Goal: Task Accomplishment & Management: Use online tool/utility

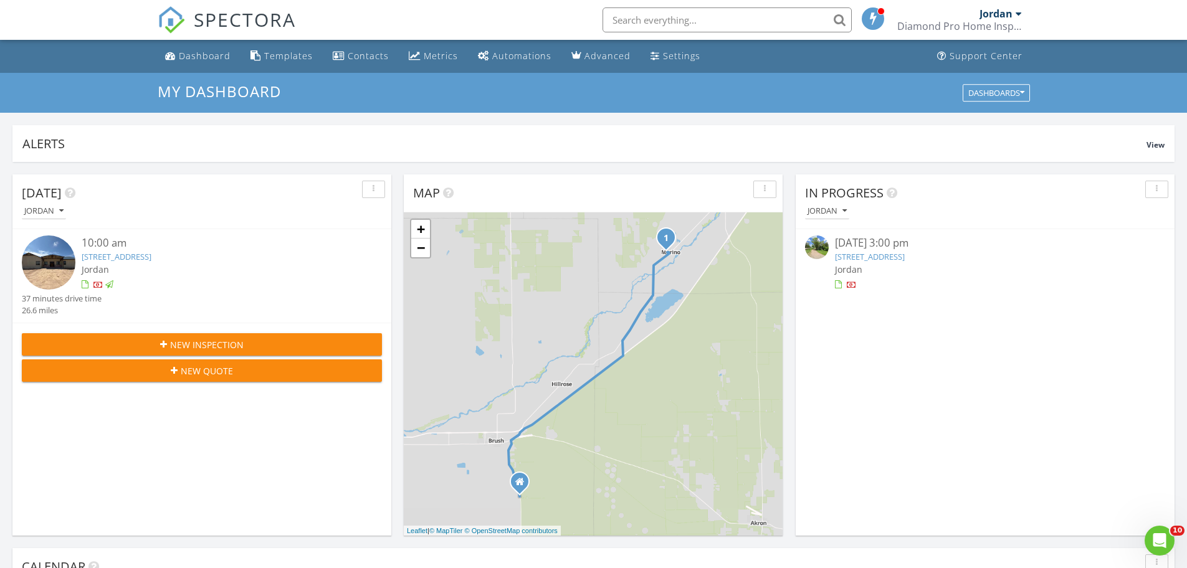
click at [873, 253] on link "715 Dessa St, Brush, CO 80723" at bounding box center [870, 256] width 70 height 11
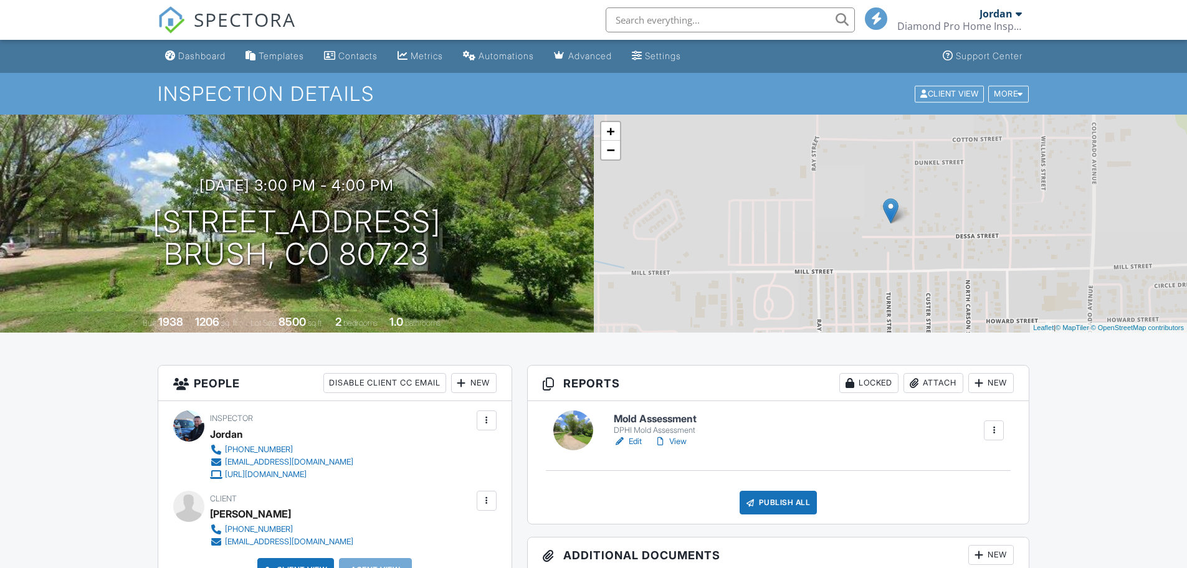
scroll to position [187, 0]
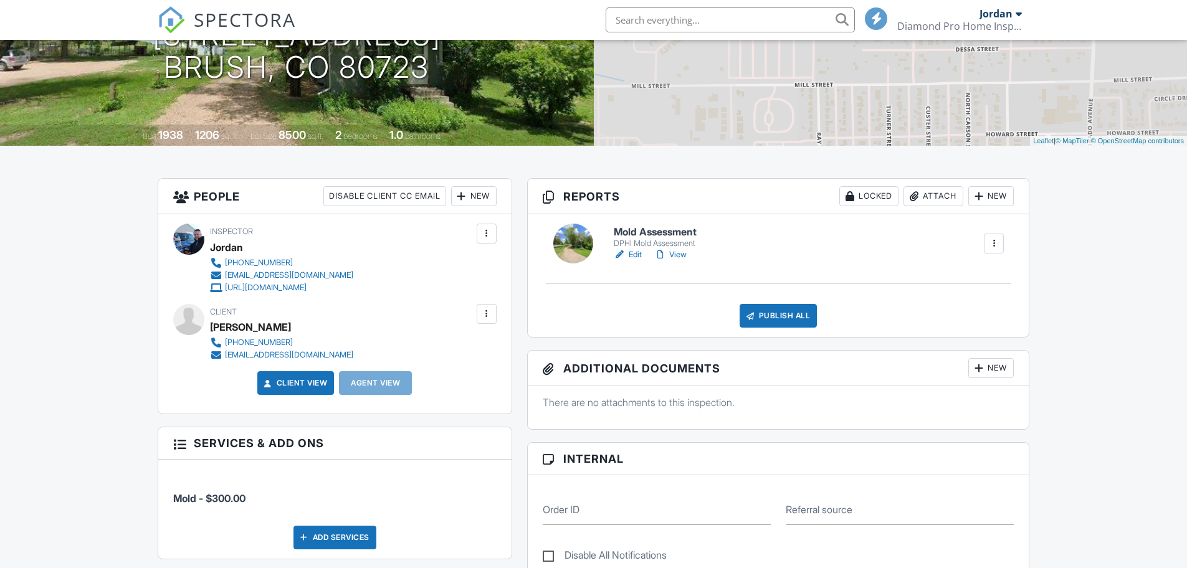
click at [634, 255] on link "Edit" at bounding box center [628, 255] width 28 height 12
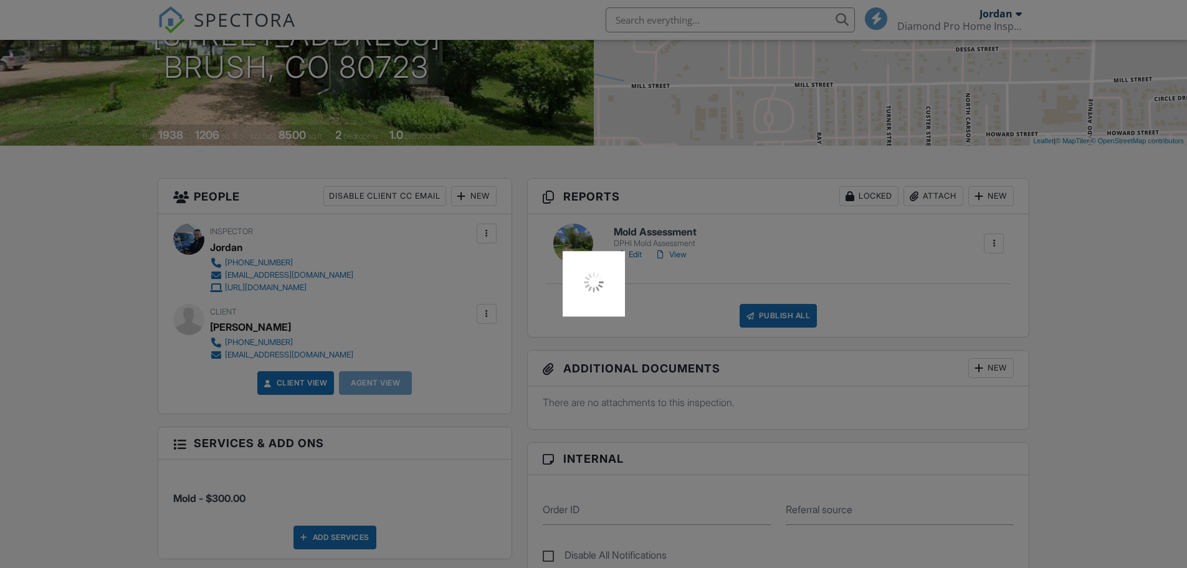
scroll to position [0, 0]
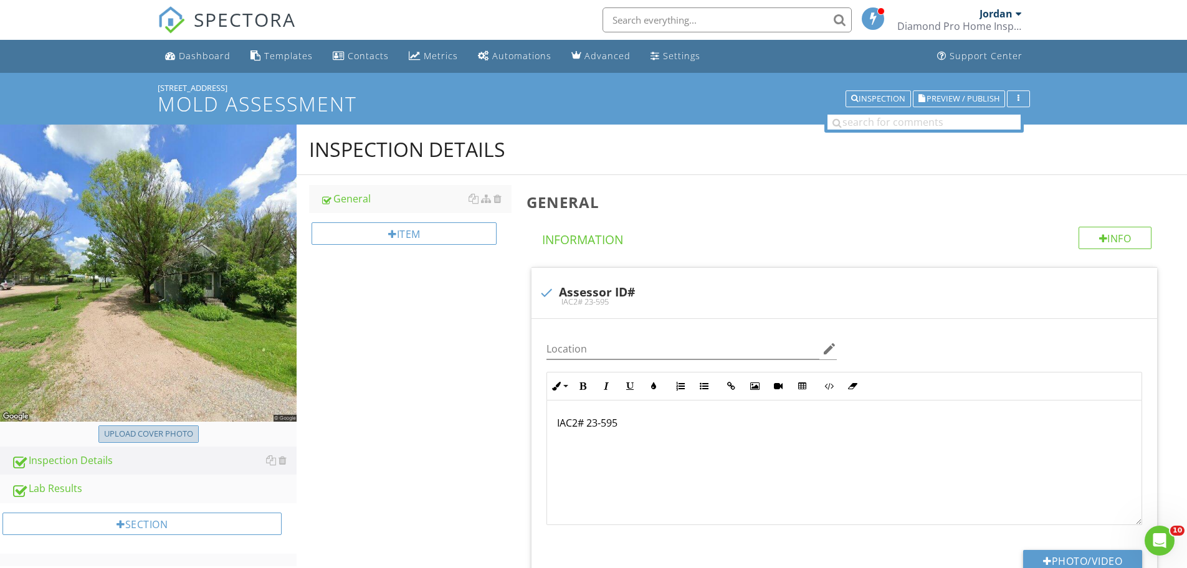
click at [176, 439] on div "Upload cover photo" at bounding box center [148, 434] width 89 height 12
type input "C:\fakepath\IMG_8839.JPG"
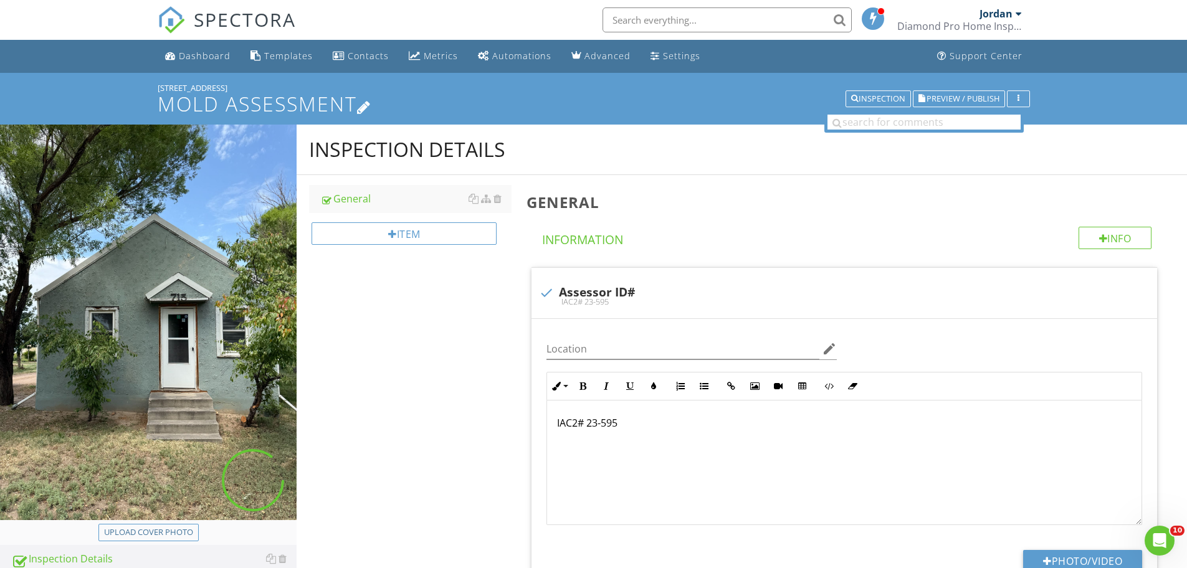
click at [371, 102] on icon at bounding box center [364, 106] width 14 height 17
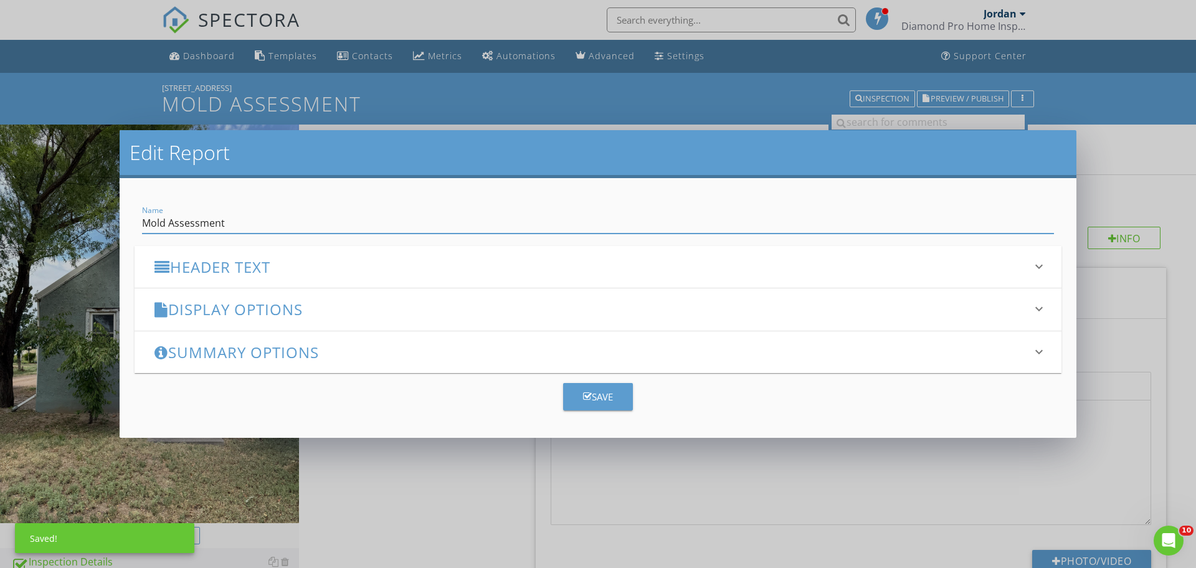
click at [238, 272] on h3 "Header Text" at bounding box center [590, 266] width 872 height 17
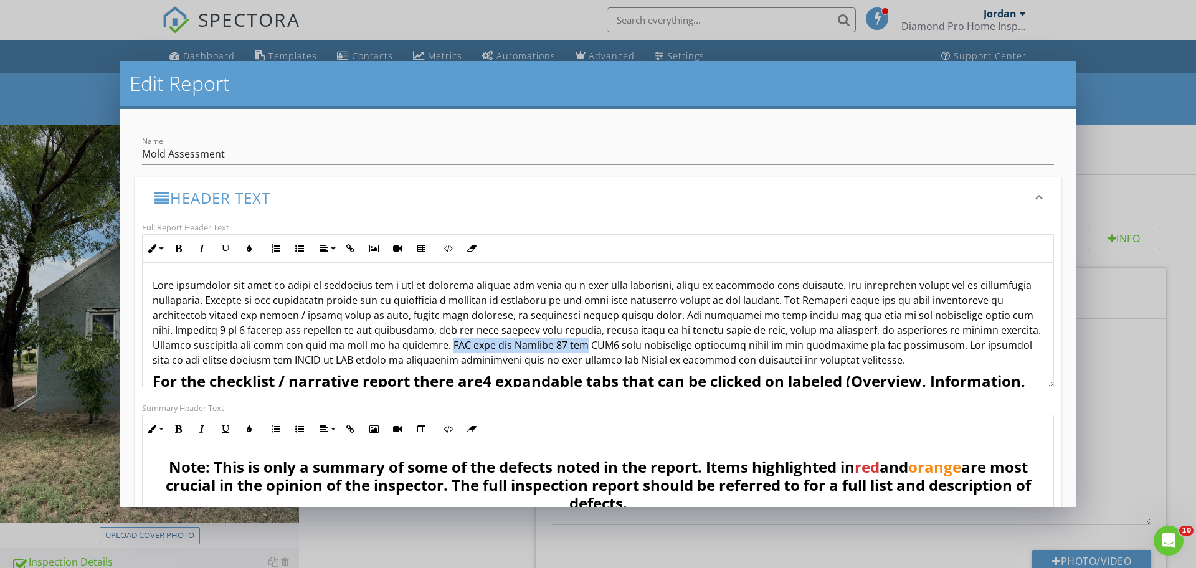
drag, startPoint x: 432, startPoint y: 346, endPoint x: 557, endPoint y: 346, distance: 125.8
click at [557, 346] on span at bounding box center [597, 322] width 888 height 88
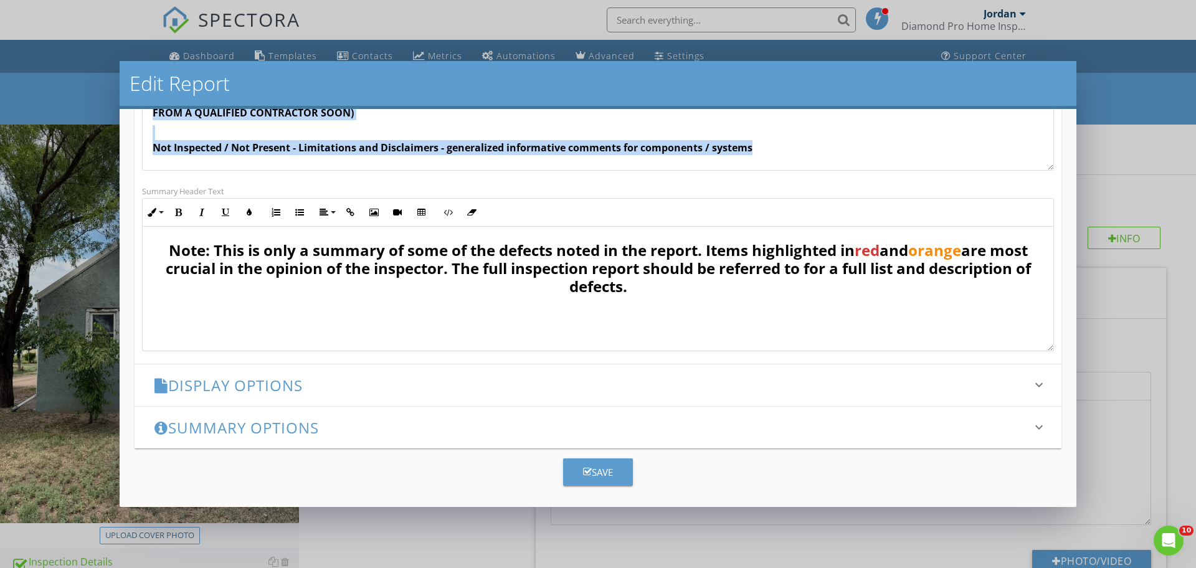
scroll to position [224, 0]
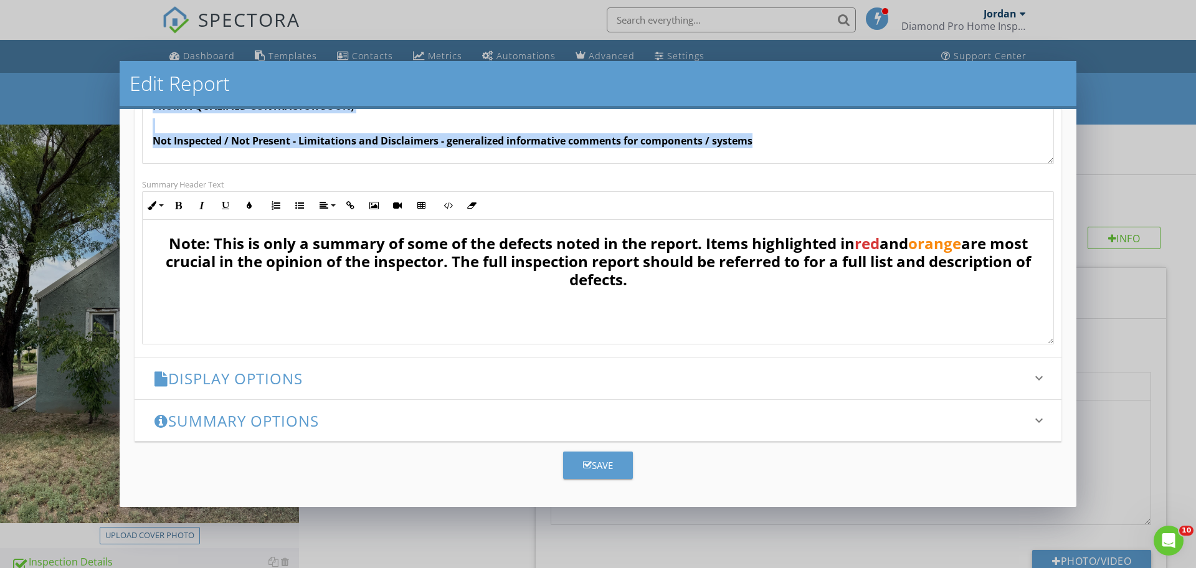
drag, startPoint x: 150, startPoint y: 316, endPoint x: 980, endPoint y: 477, distance: 845.7
click at [980, 477] on form "Name Mold Assessment Header Text keyboard_arrow_down Full Report Header Text In…" at bounding box center [598, 307] width 957 height 397
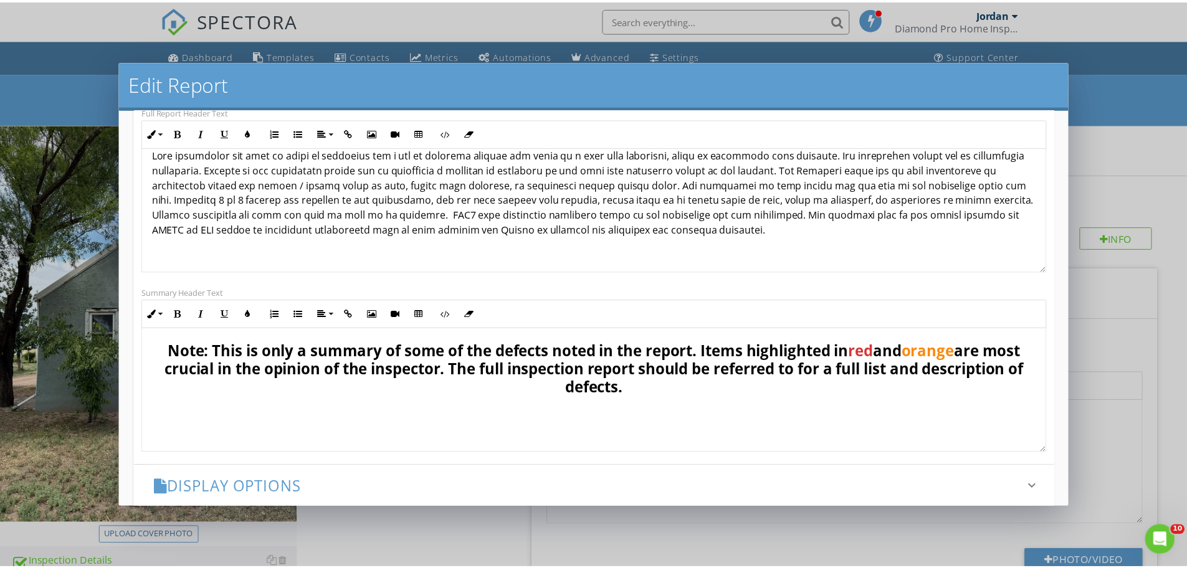
scroll to position [223, 0]
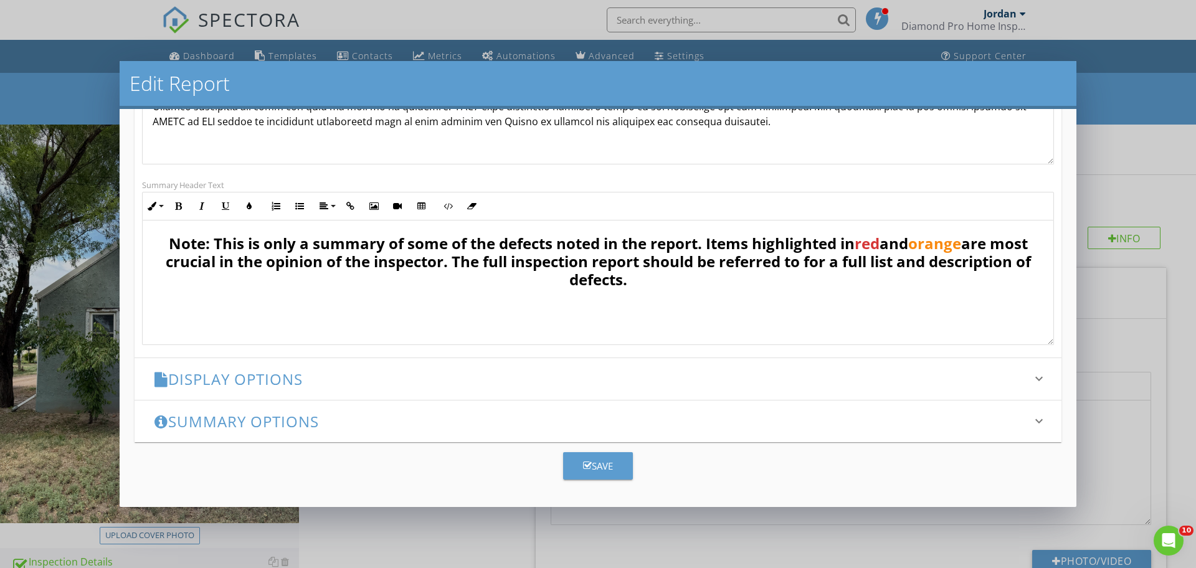
click at [589, 462] on div "Save" at bounding box center [598, 466] width 30 height 14
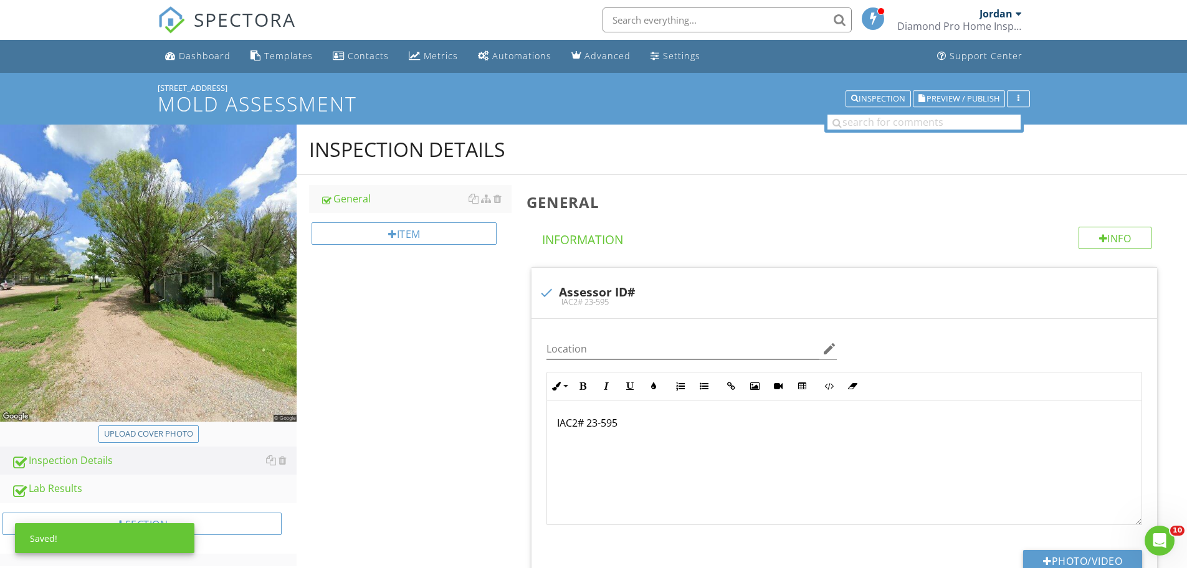
scroll to position [1, 0]
click at [148, 434] on div "Upload cover photo" at bounding box center [148, 434] width 89 height 12
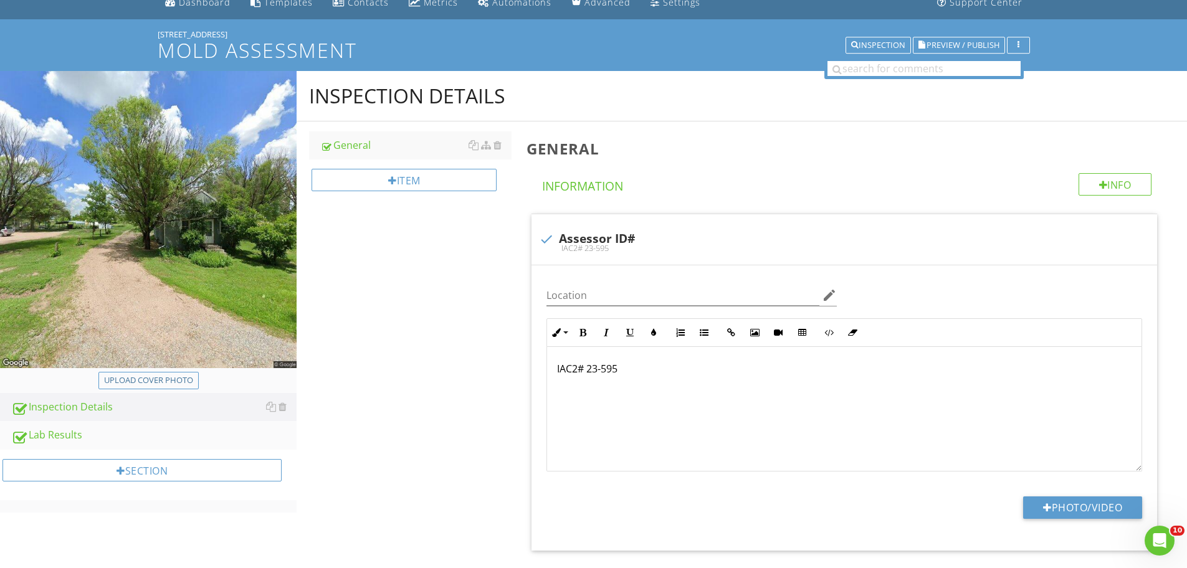
scroll to position [0, 0]
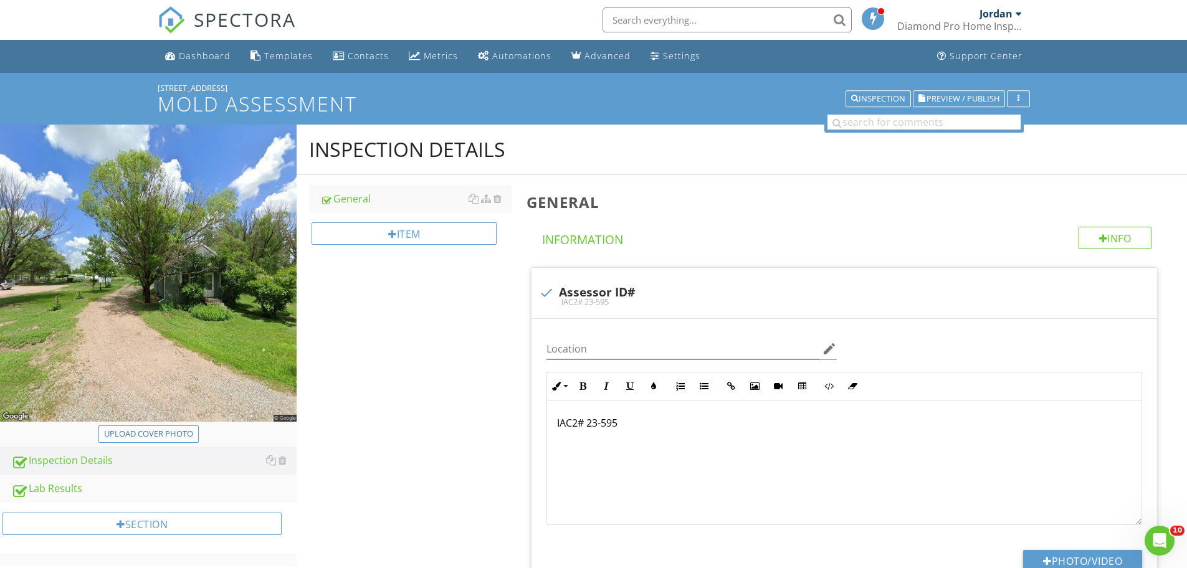
click at [135, 435] on div "Upload cover photo" at bounding box center [148, 434] width 89 height 12
type input "C:\fakepath\IMG_8839.JPG"
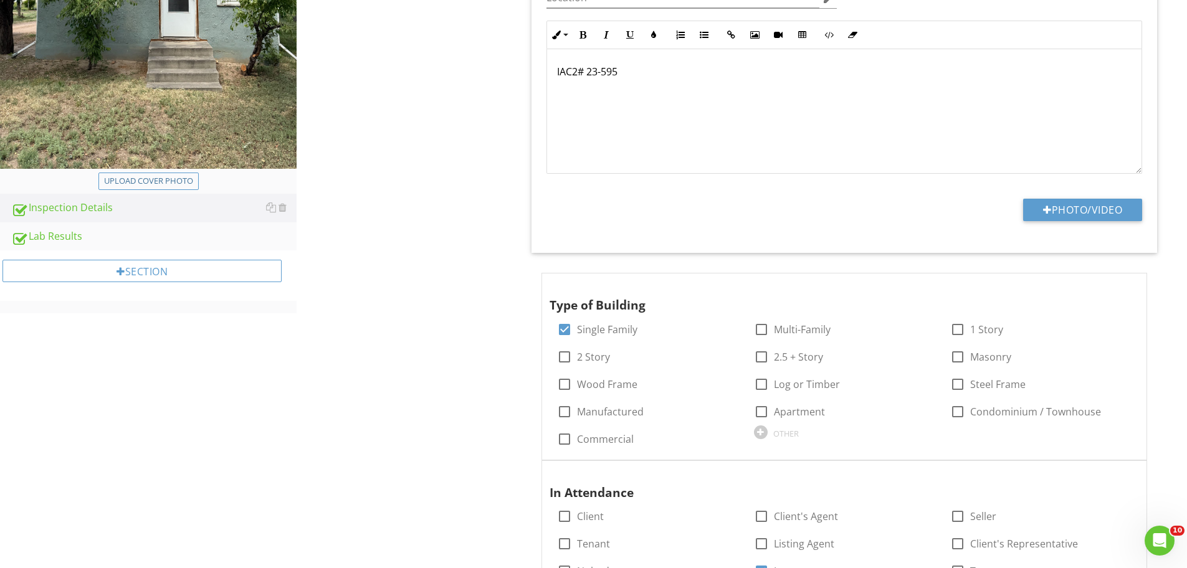
scroll to position [374, 0]
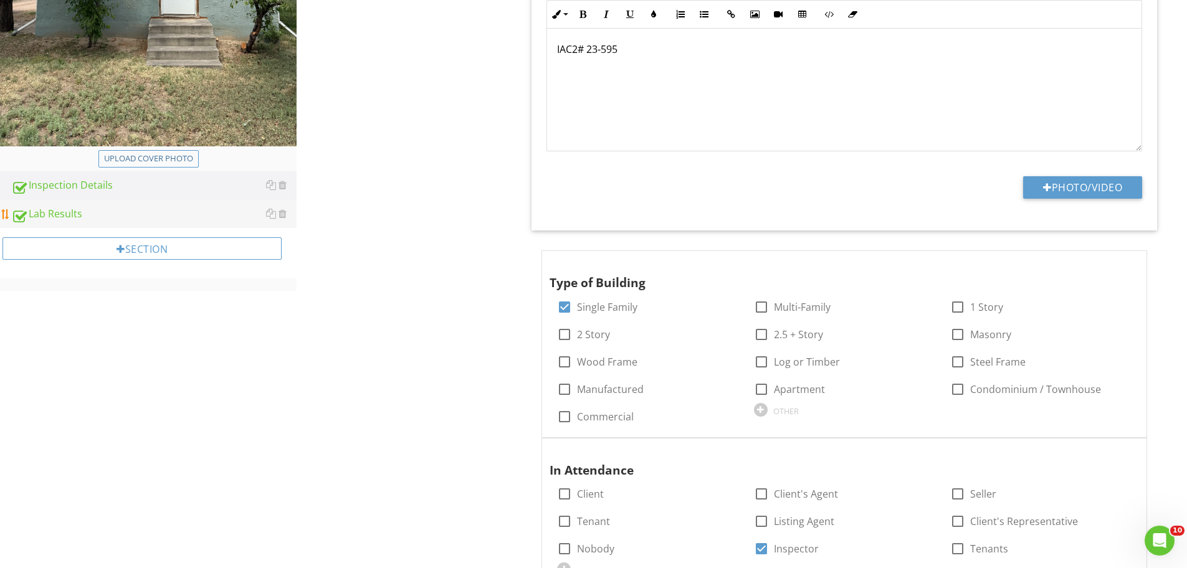
click at [92, 213] on div "Lab Results" at bounding box center [153, 214] width 285 height 16
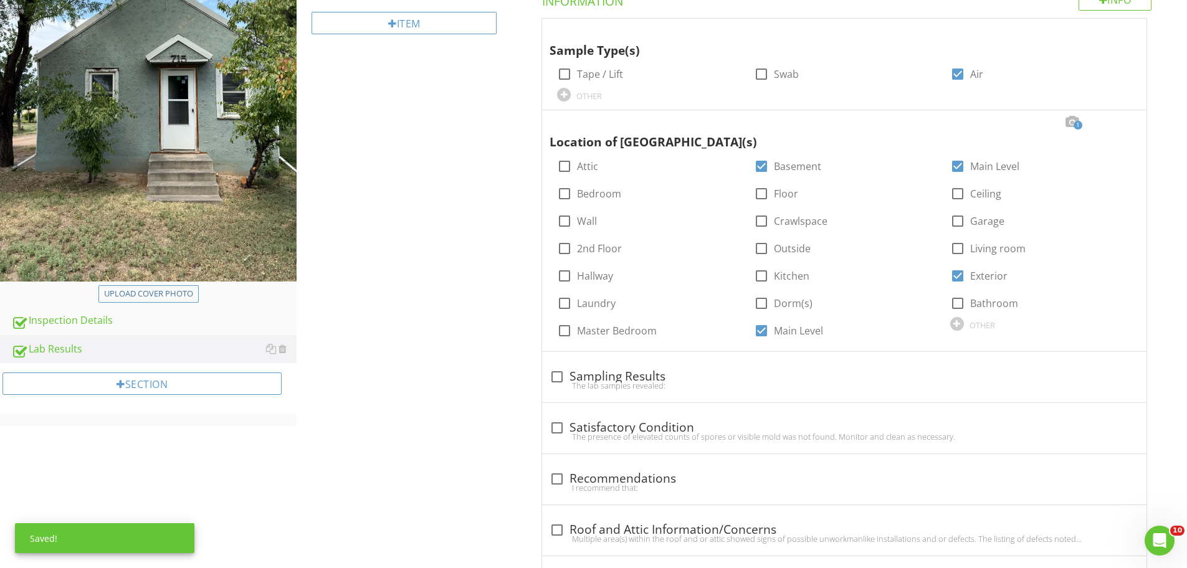
scroll to position [187, 0]
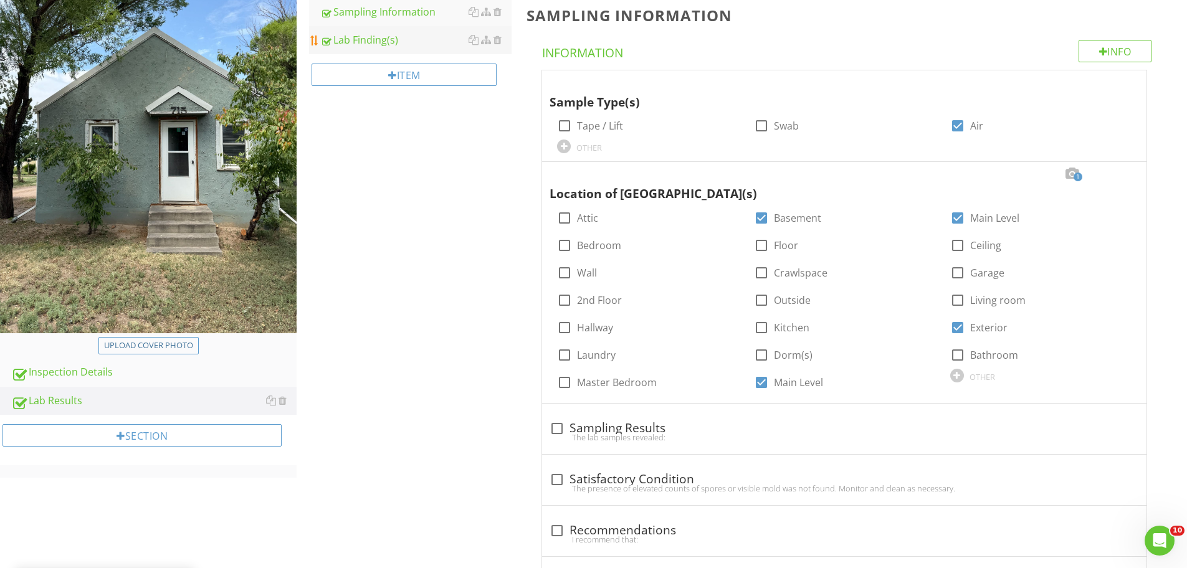
click at [369, 39] on div "Lab Finding(s)" at bounding box center [415, 39] width 191 height 15
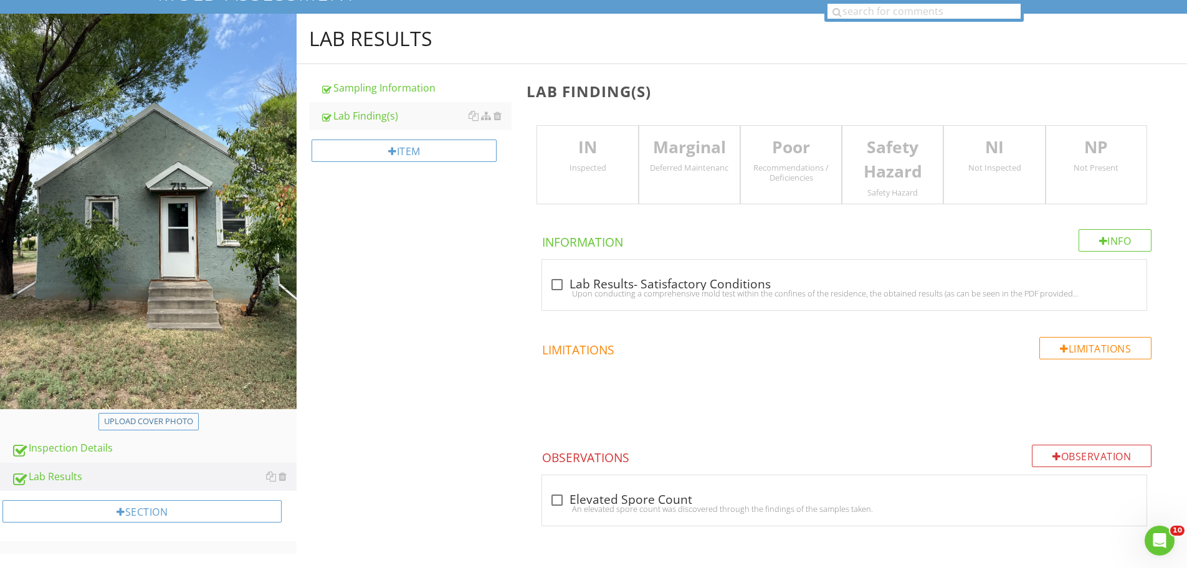
scroll to position [111, 0]
click at [556, 500] on div at bounding box center [556, 500] width 21 height 21
checkbox input "true"
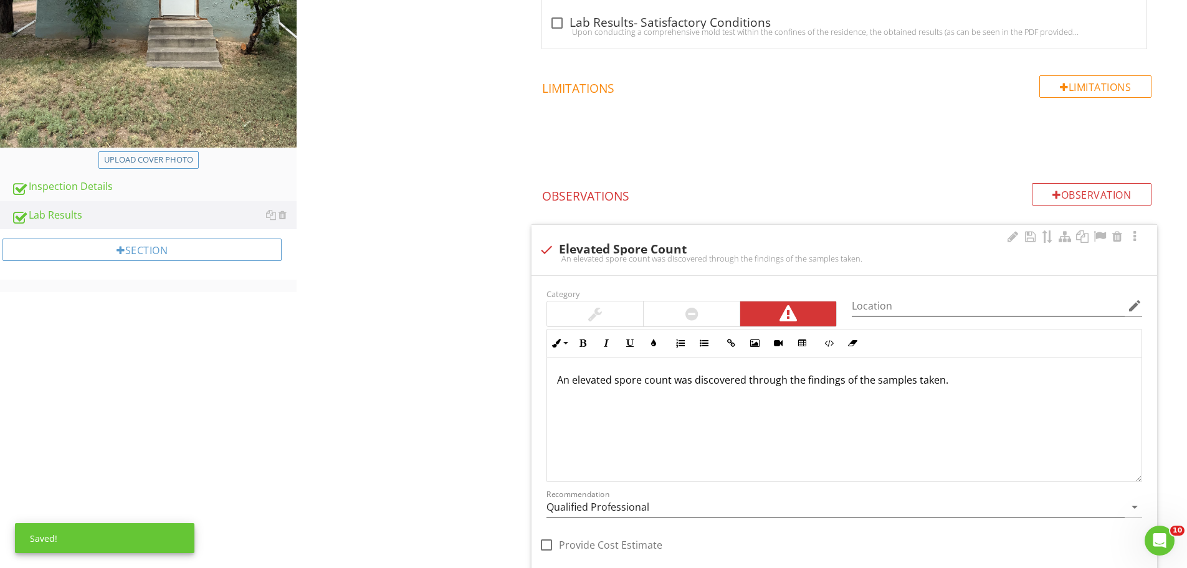
scroll to position [436, 0]
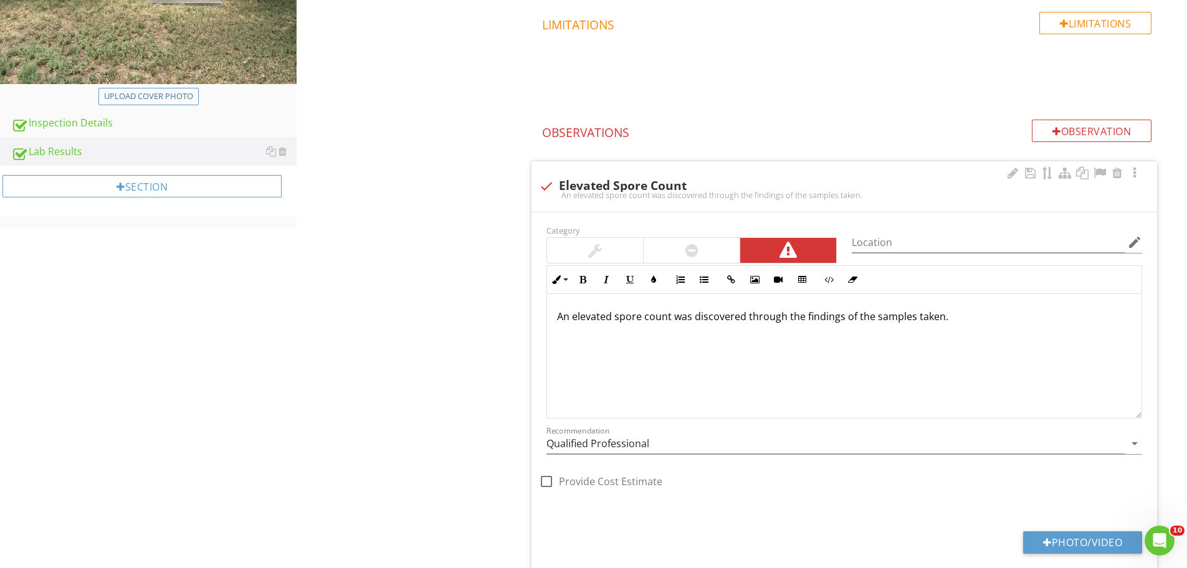
click at [1006, 325] on div "An elevated spore count was discovered through the findings of the samples take…" at bounding box center [844, 356] width 594 height 125
click at [567, 287] on button "Inline Style" at bounding box center [559, 280] width 24 height 24
click at [572, 306] on link "XLarge" at bounding box center [595, 310] width 94 height 40
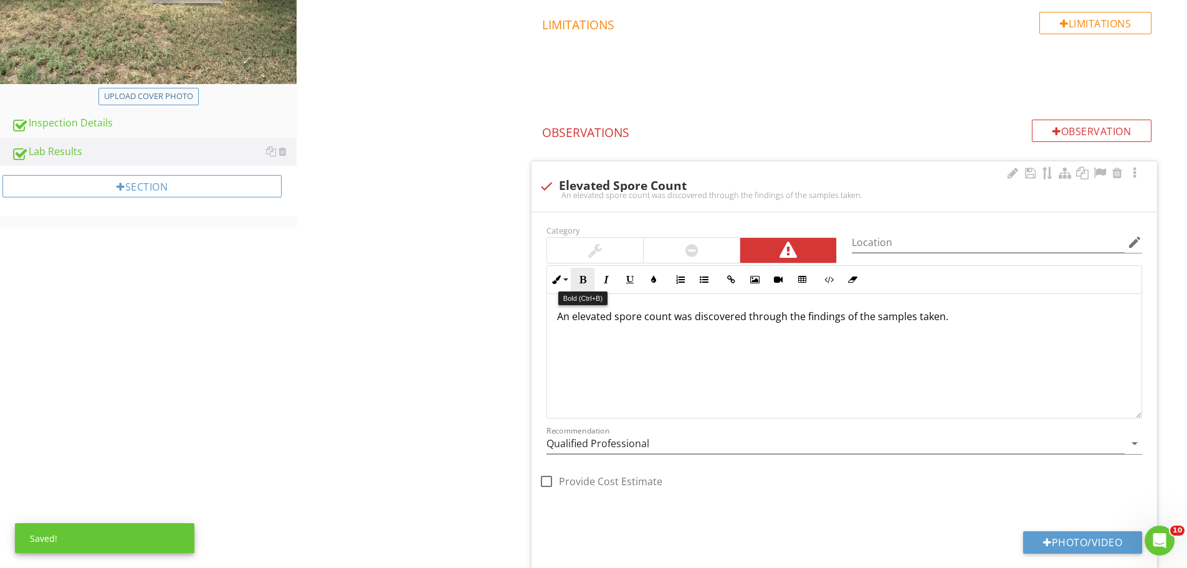
click at [577, 277] on button "Bold" at bounding box center [583, 280] width 24 height 24
click at [607, 290] on button "Italic" at bounding box center [606, 280] width 24 height 24
click at [629, 280] on icon "button" at bounding box center [629, 279] width 9 height 9
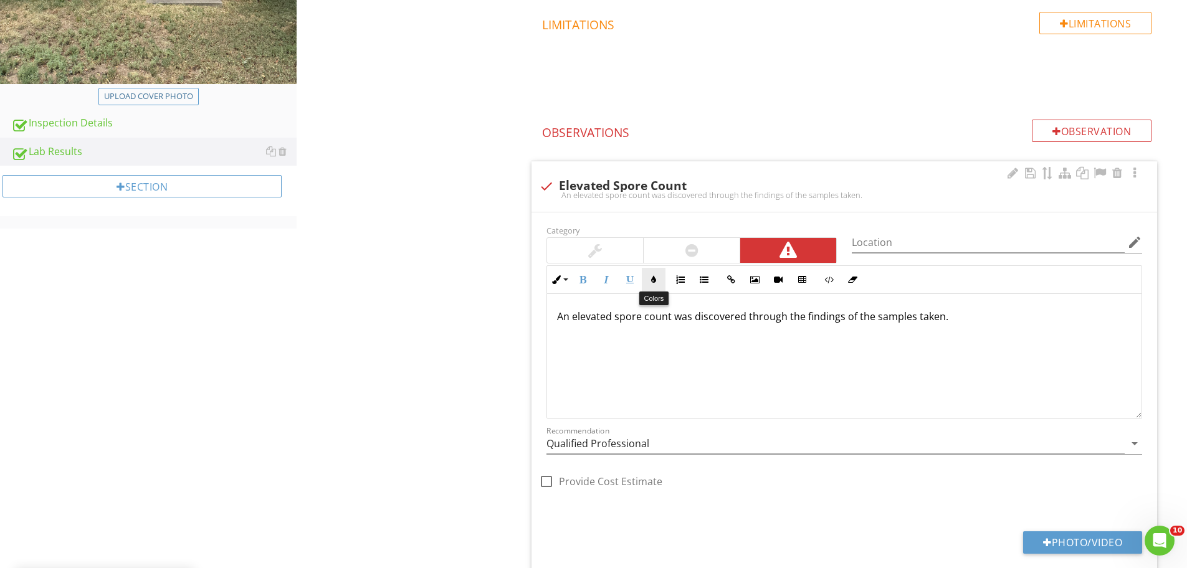
click at [657, 280] on icon "button" at bounding box center [653, 279] width 9 height 9
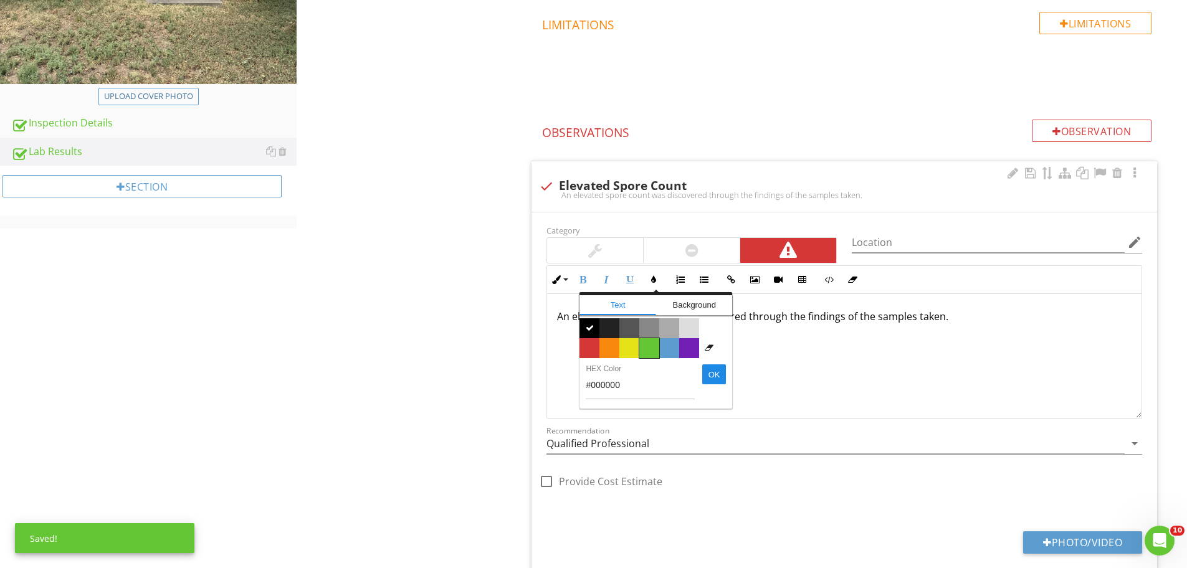
click at [653, 351] on span "Color #65c635" at bounding box center [649, 348] width 20 height 20
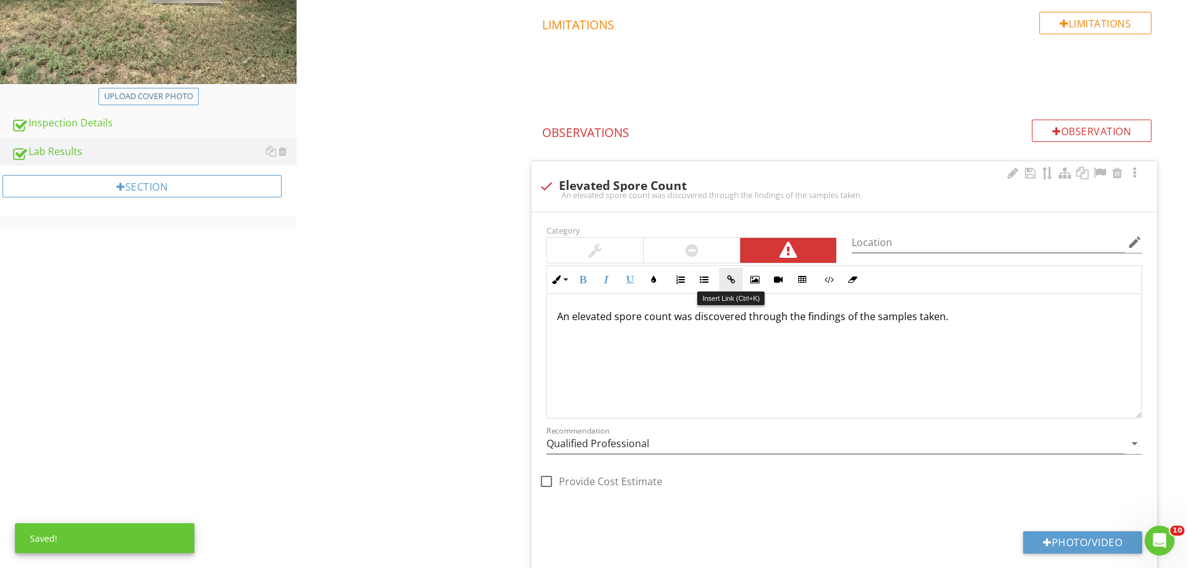
click at [725, 276] on button "Insert Link" at bounding box center [731, 280] width 24 height 24
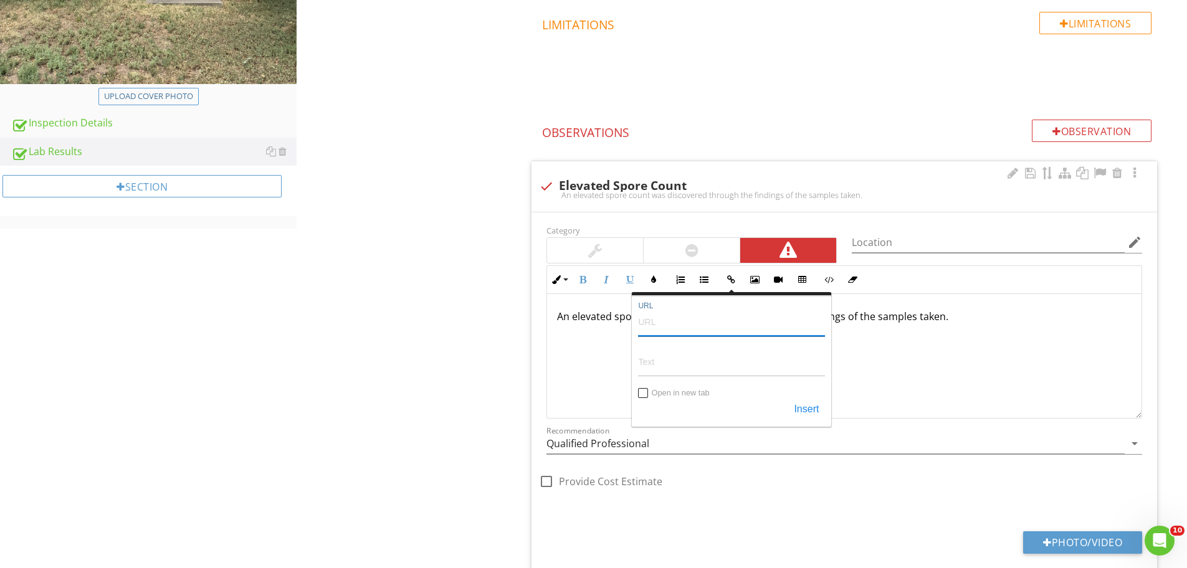
paste input "https://www.eurofinsus.com/environment-testing/built-environment/technical-supp…"
type input "https://www.eurofinsus.com/environment-testing/built-environment/technical-supp…"
click at [662, 367] on input "Text" at bounding box center [731, 362] width 187 height 30
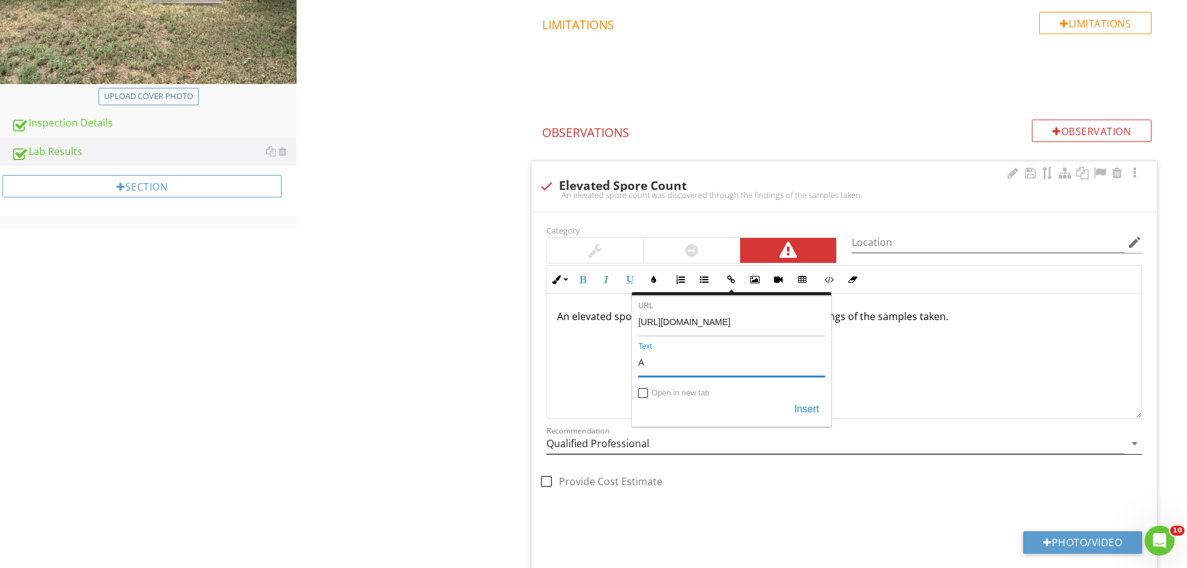
type input "Alternaria Info"
click at [809, 409] on button "Insert" at bounding box center [805, 410] width 37 height 22
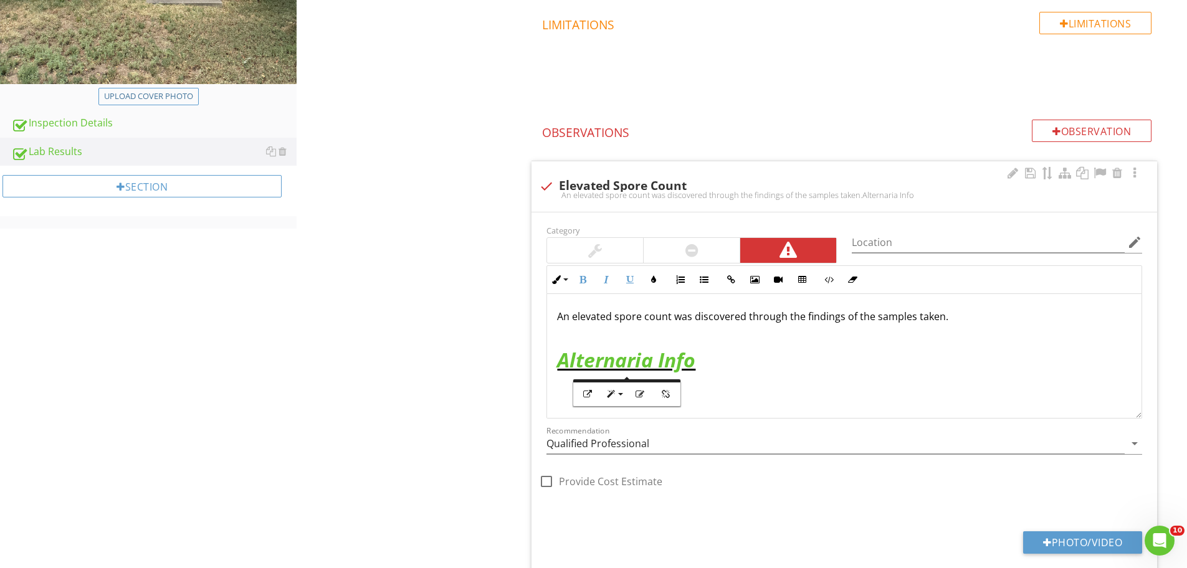
click at [752, 371] on div "An elevated spore count was discovered through the findings of the samples take…" at bounding box center [844, 356] width 594 height 125
click at [724, 282] on button "Insert Link" at bounding box center [731, 280] width 24 height 24
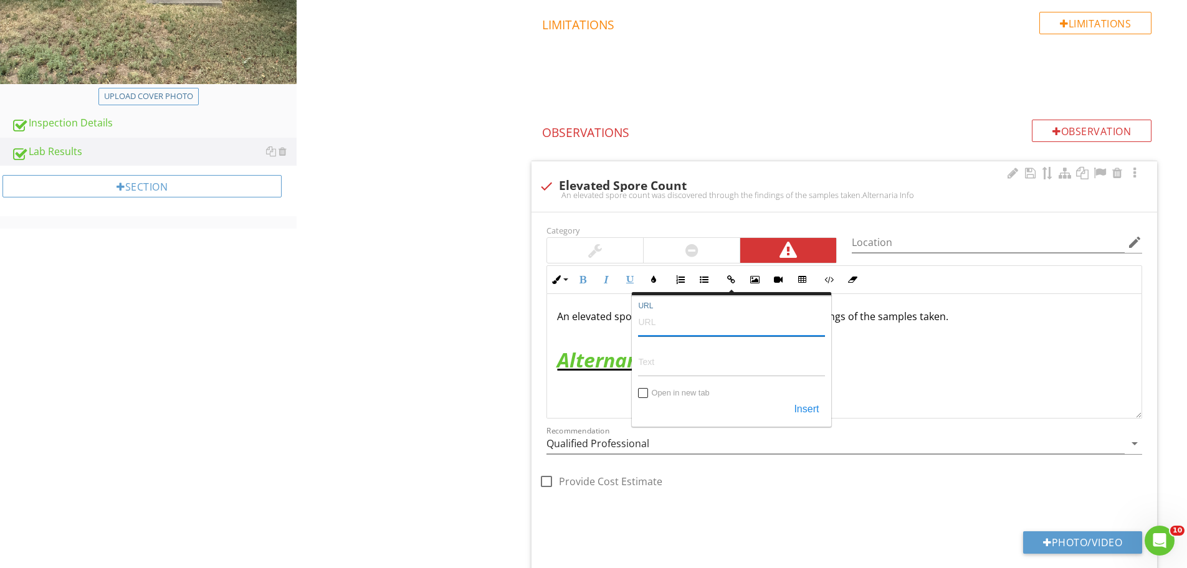
paste input "https://www.eurofinsus.com/environment-testing/built-environment/technical-supp…"
type input "https://www.eurofinsus.com/environment-testing/built-environment/technical-supp…"
click at [658, 366] on input "Text" at bounding box center [731, 362] width 187 height 30
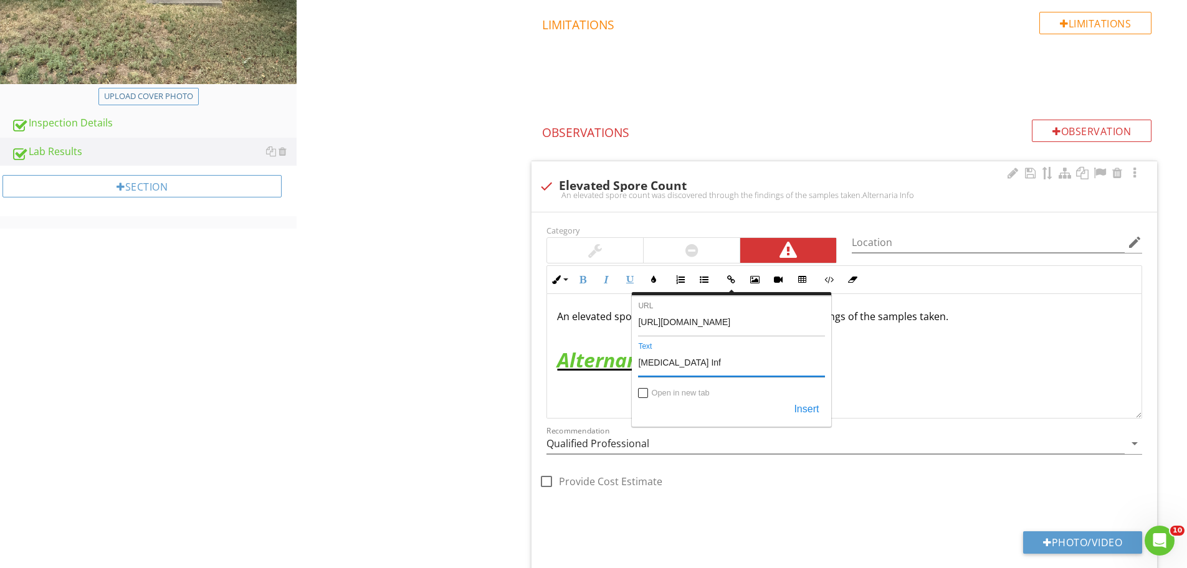
type input "[MEDICAL_DATA] Info"
click at [799, 405] on button "Insert" at bounding box center [805, 410] width 37 height 22
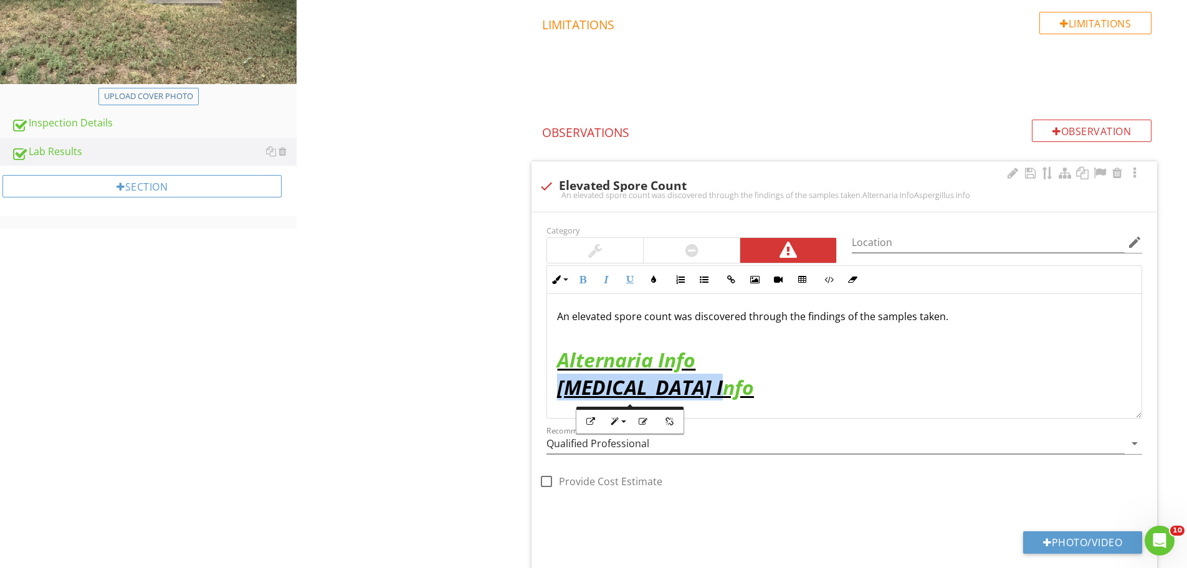
click at [729, 389] on p "​ Aspergillus Info ​​​​​​" at bounding box center [844, 387] width 574 height 22
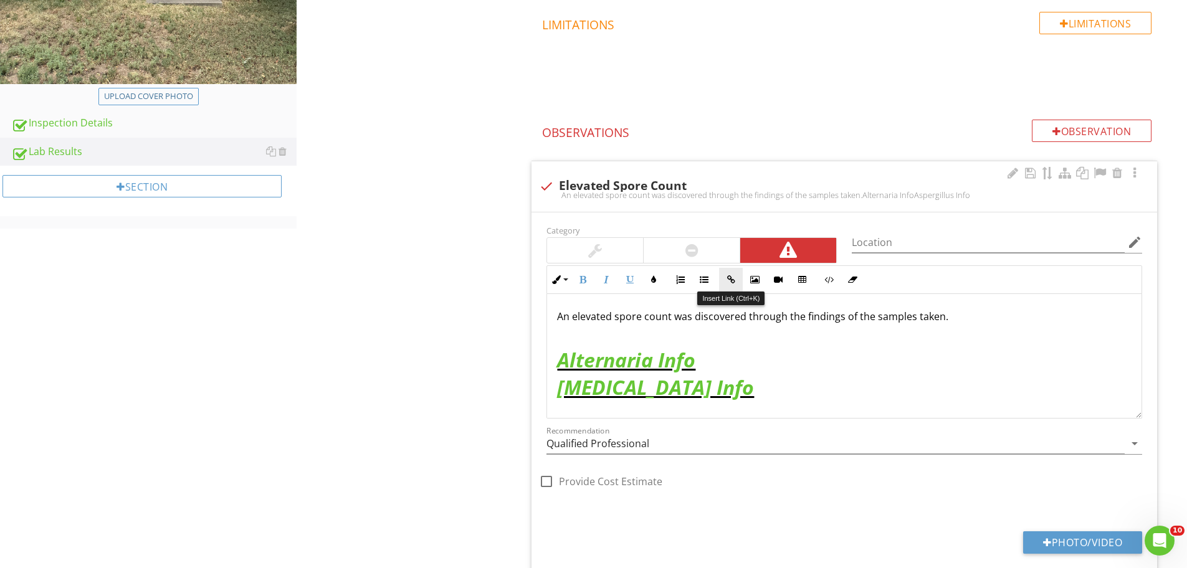
click at [736, 283] on button "Insert Link" at bounding box center [731, 280] width 24 height 24
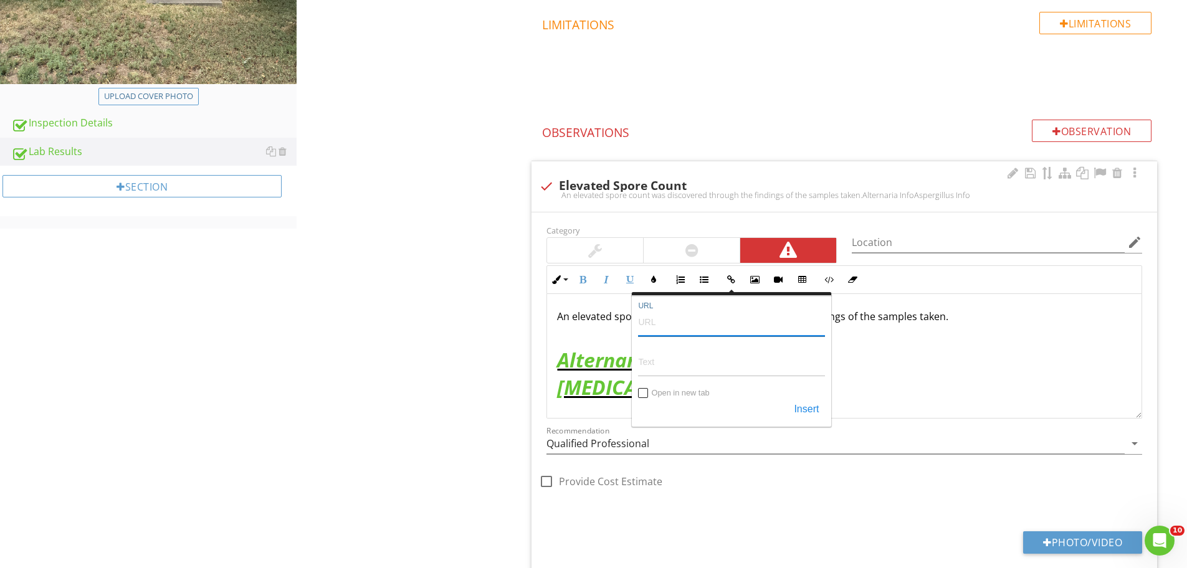
paste input "https://www.eurofinsus.com/environment-testing/built-environment/technical-supp…"
type input "https://www.eurofinsus.com/environment-testing/built-environment/technical-supp…"
click at [673, 366] on input "Text" at bounding box center [731, 362] width 187 height 30
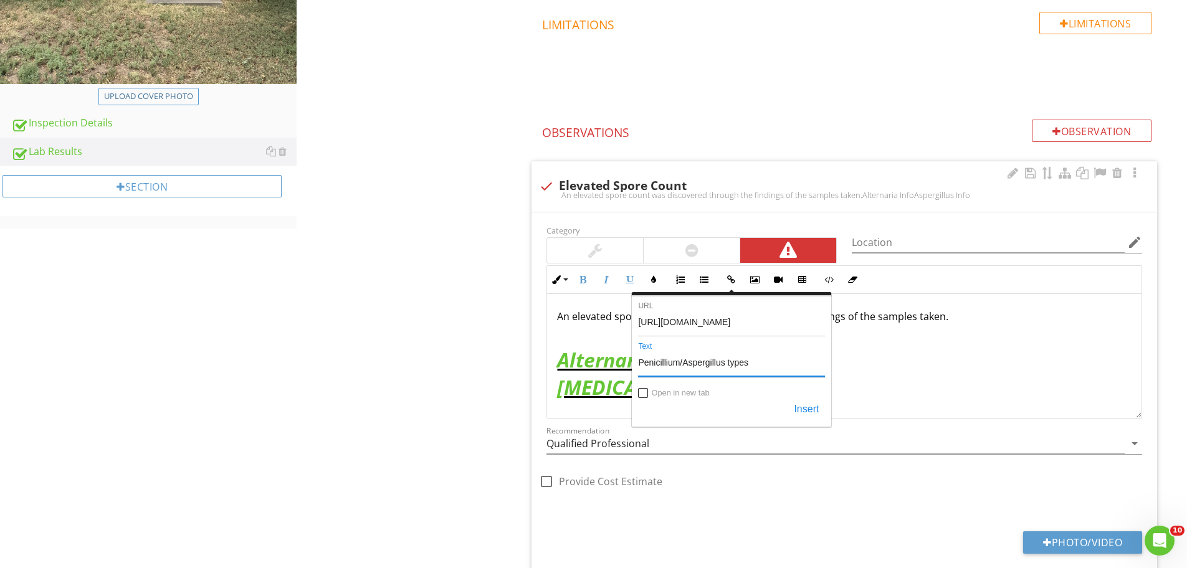
drag, startPoint x: 760, startPoint y: 363, endPoint x: 681, endPoint y: 373, distance: 79.7
click at [681, 373] on input "Penicillium/Aspergillus types" at bounding box center [731, 362] width 187 height 30
type input "Penicillium Info"
click at [795, 408] on button "Insert" at bounding box center [805, 410] width 37 height 22
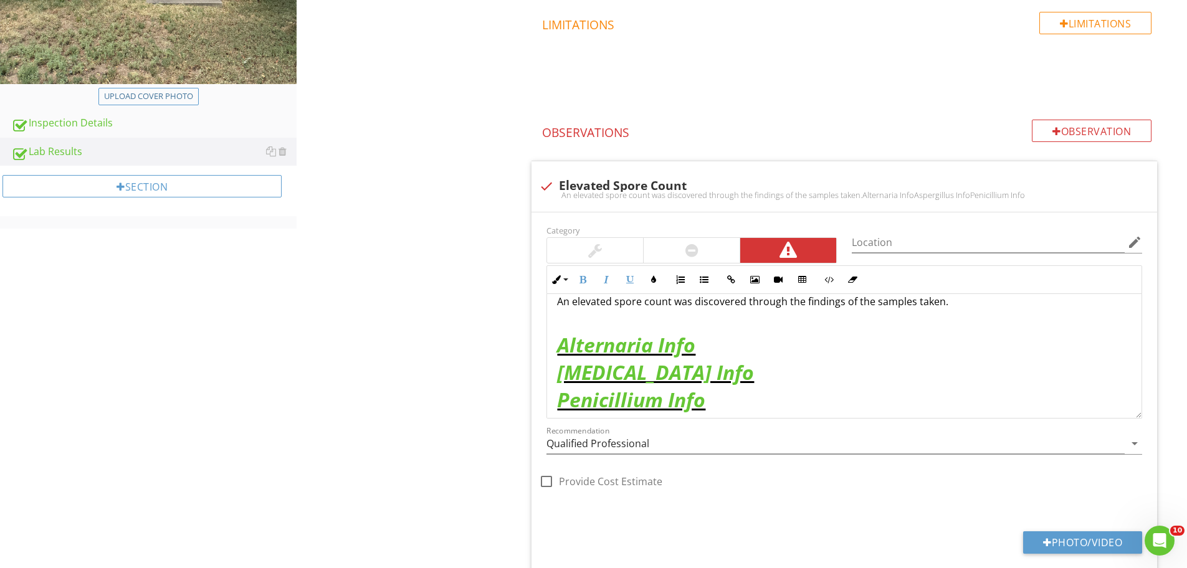
scroll to position [23, 0]
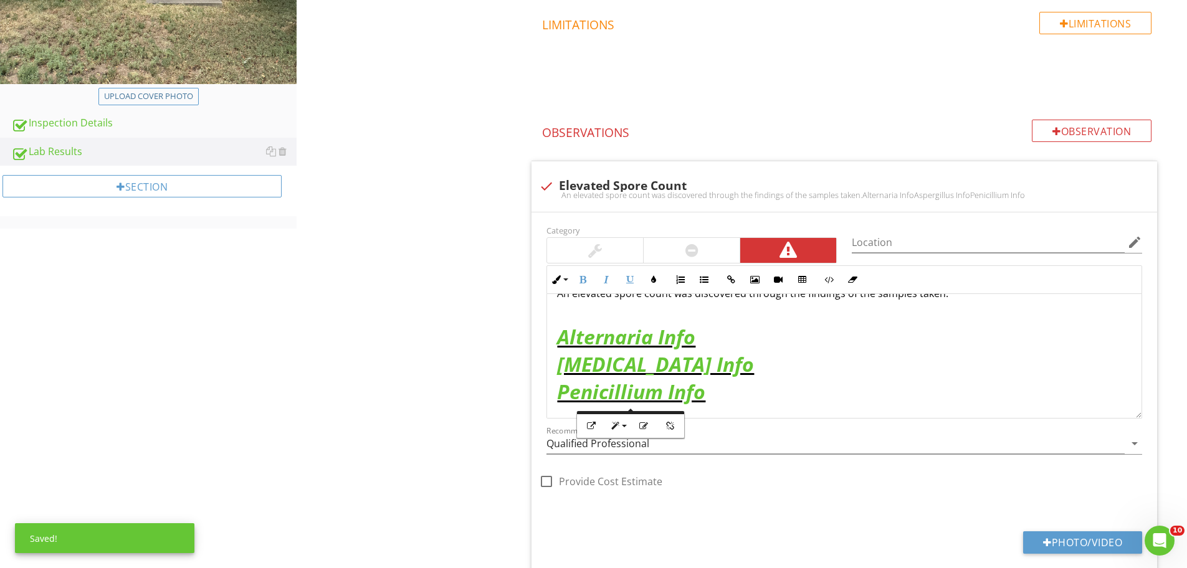
click at [751, 405] on div "An elevated spore count was discovered through the findings of the samples take…" at bounding box center [844, 344] width 594 height 147
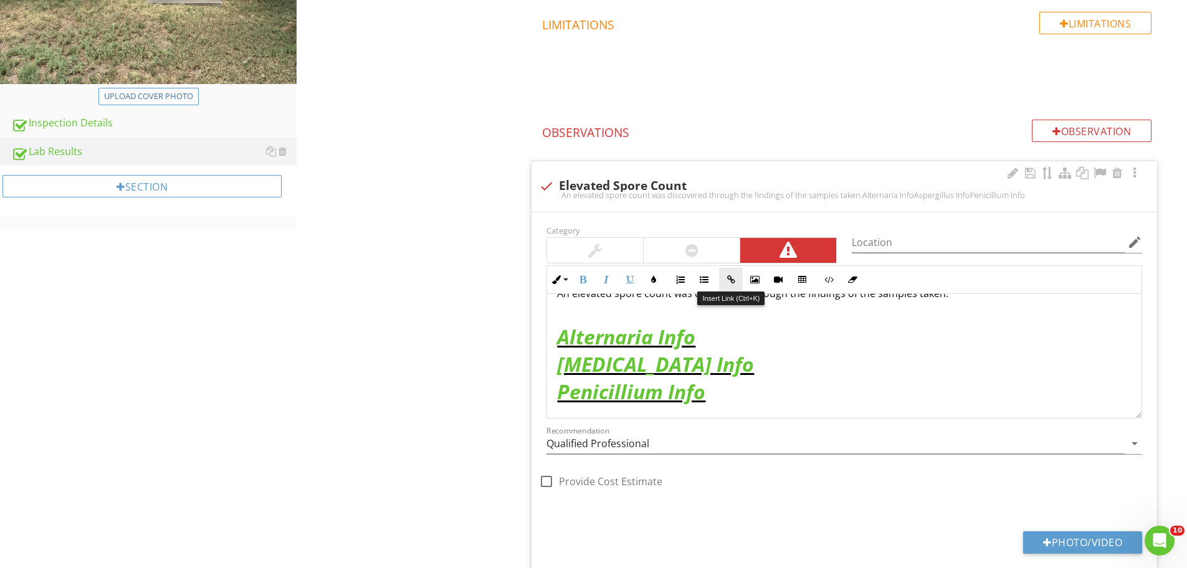
click at [727, 275] on icon "button" at bounding box center [730, 279] width 9 height 9
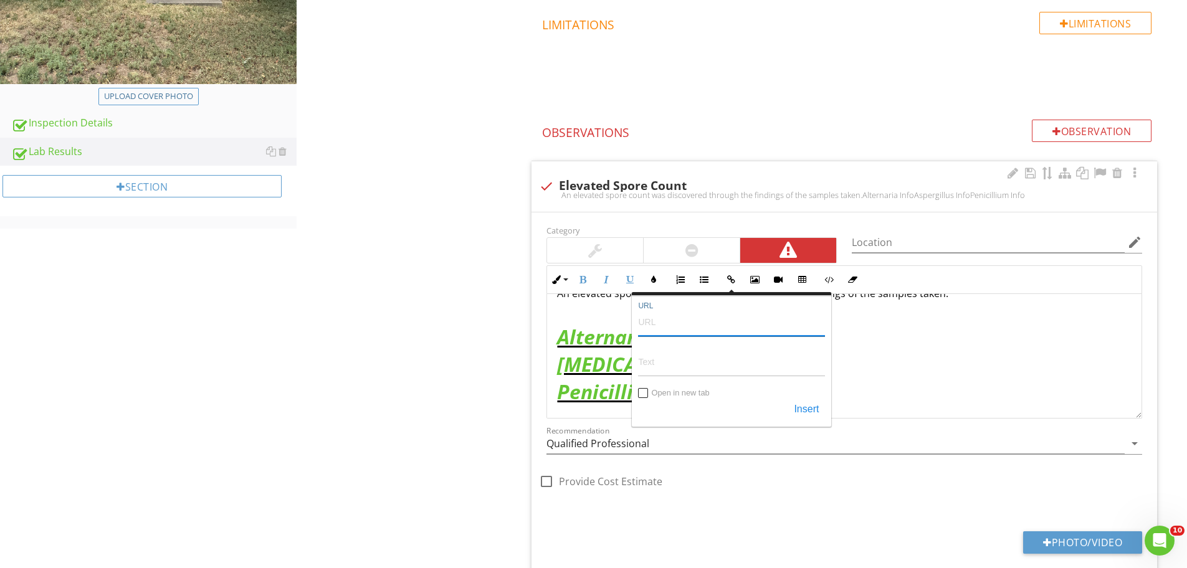
paste input "https://www.eurofinsus.com/environment-testing/built-environment/technical-supp…"
type input "https://www.eurofinsus.com/environment-testing/built-environment/technical-supp…"
click at [661, 364] on input "Text" at bounding box center [731, 362] width 187 height 30
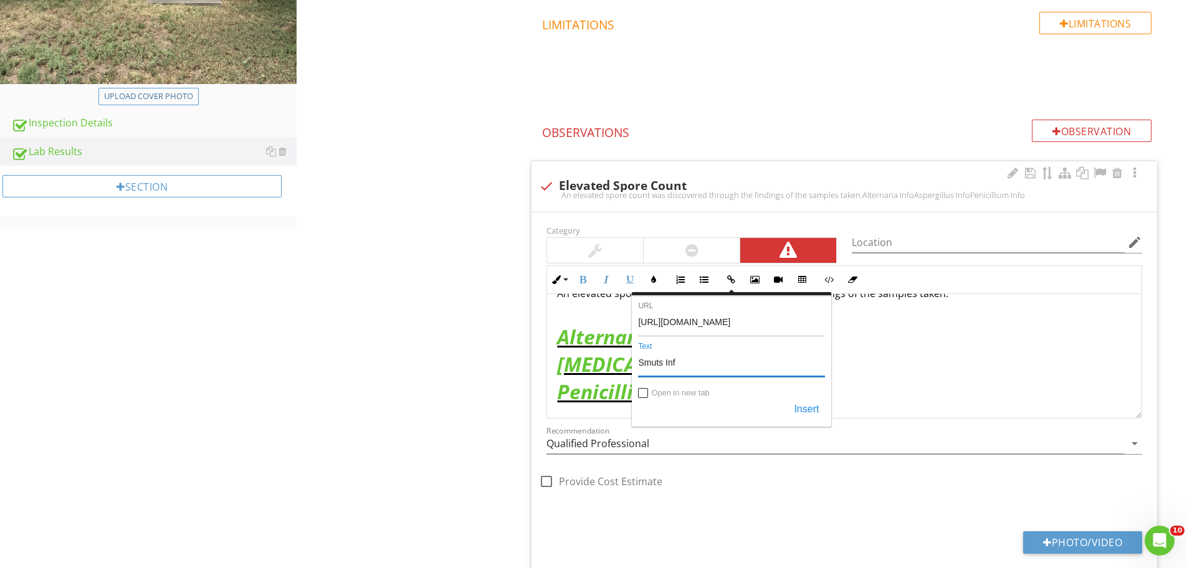
type input "Smuts Info"
click at [812, 405] on button "Insert" at bounding box center [805, 410] width 37 height 22
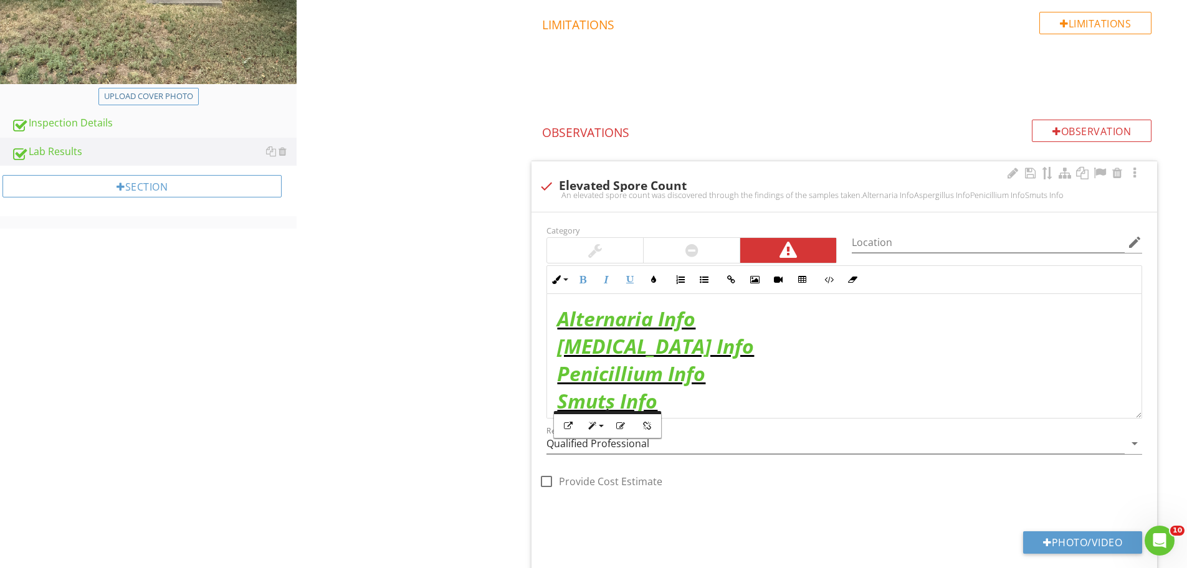
scroll to position [50, 0]
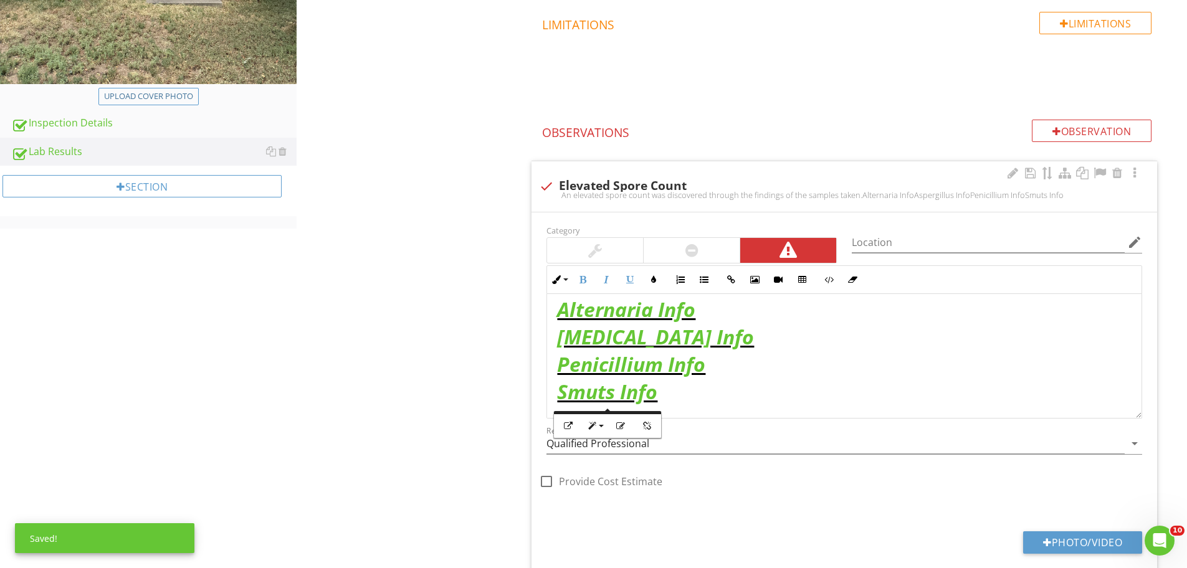
click at [719, 387] on p "​ Smuts Info ​​​​​​​​​​​​" at bounding box center [844, 392] width 574 height 22
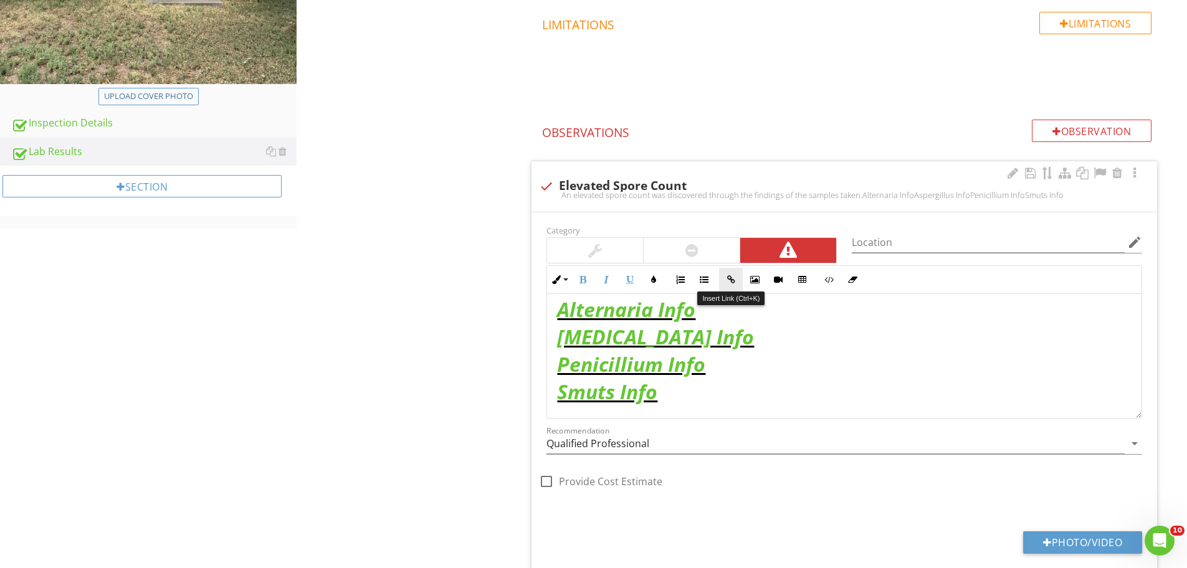
click at [723, 277] on button "Insert Link" at bounding box center [731, 280] width 24 height 24
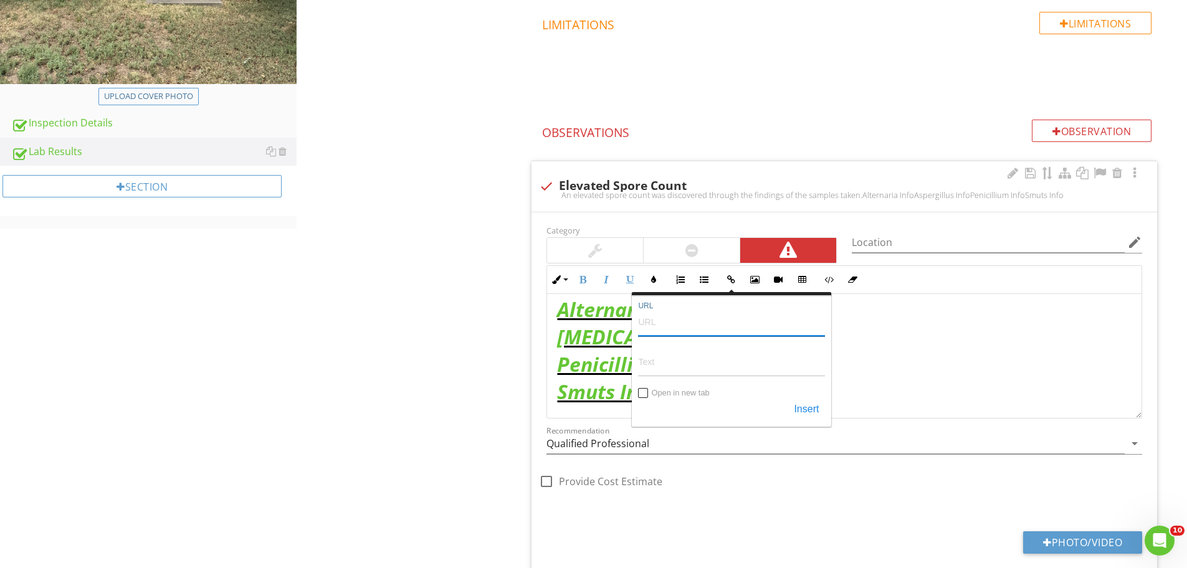
paste input "https://www.eurofinsus.com/environment-testing/built-environment/technical-supp…"
type input "https://www.eurofinsus.com/environment-testing/built-environment/technical-supp…"
click at [646, 366] on input "Text" at bounding box center [731, 362] width 187 height 30
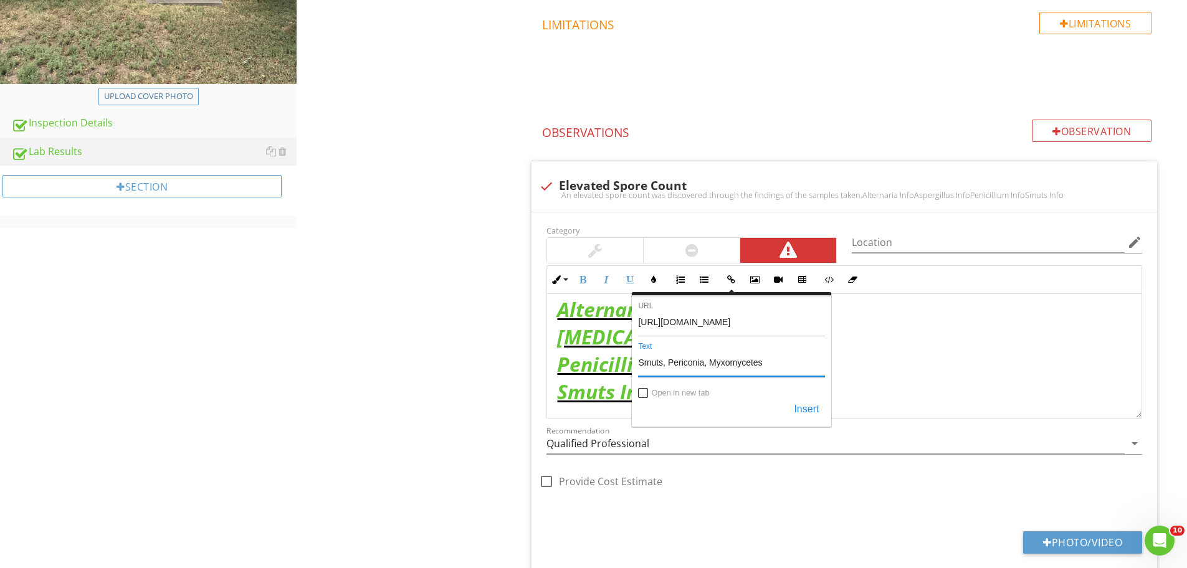
drag, startPoint x: 667, startPoint y: 362, endPoint x: 624, endPoint y: 363, distance: 43.0
click at [624, 363] on div "Inline Style XLarge Large Normal Small Light Small/Light Bold Italic Underline …" at bounding box center [843, 341] width 595 height 153
drag, startPoint x: 674, startPoint y: 364, endPoint x: 746, endPoint y: 364, distance: 72.3
click at [746, 364] on input "Periconia, Myxomycetes" at bounding box center [731, 362] width 187 height 30
type input "Periconia Info"
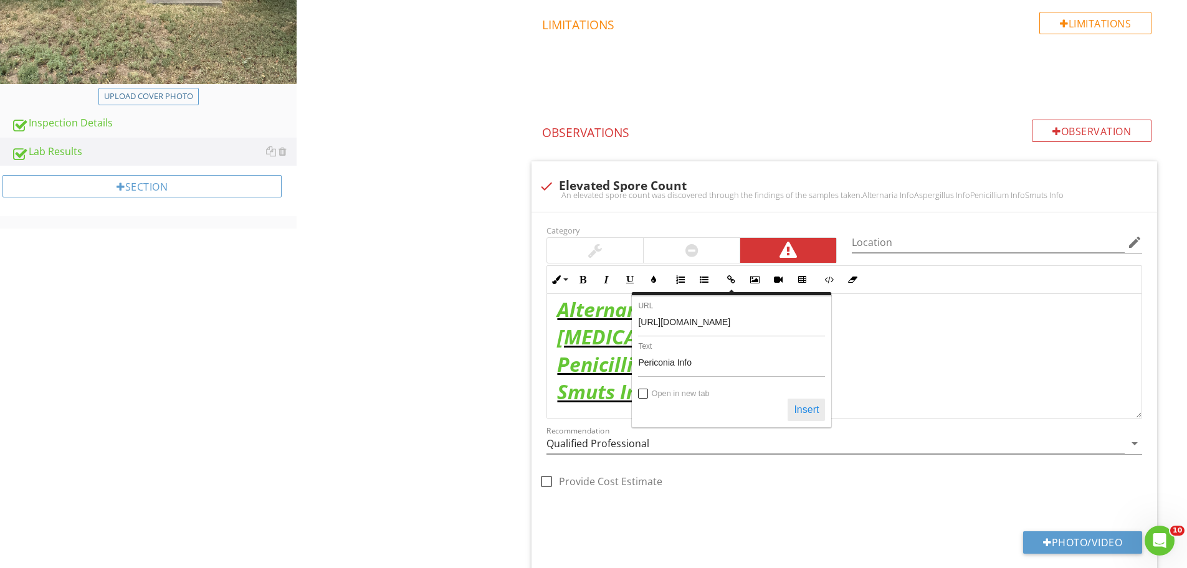
click at [803, 401] on button "Insert" at bounding box center [805, 410] width 37 height 22
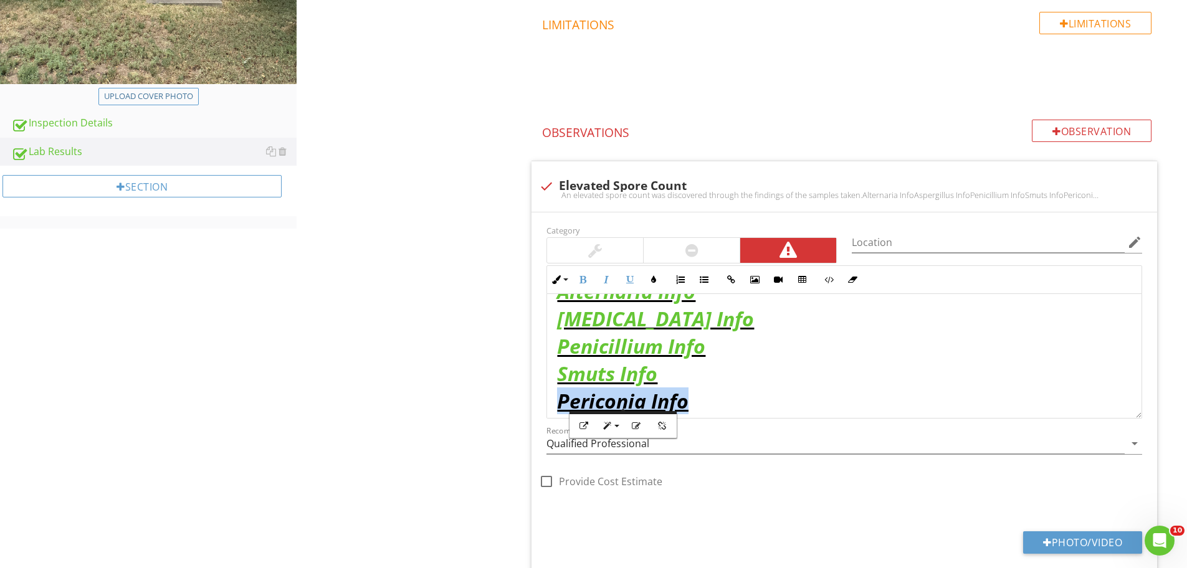
scroll to position [78, 0]
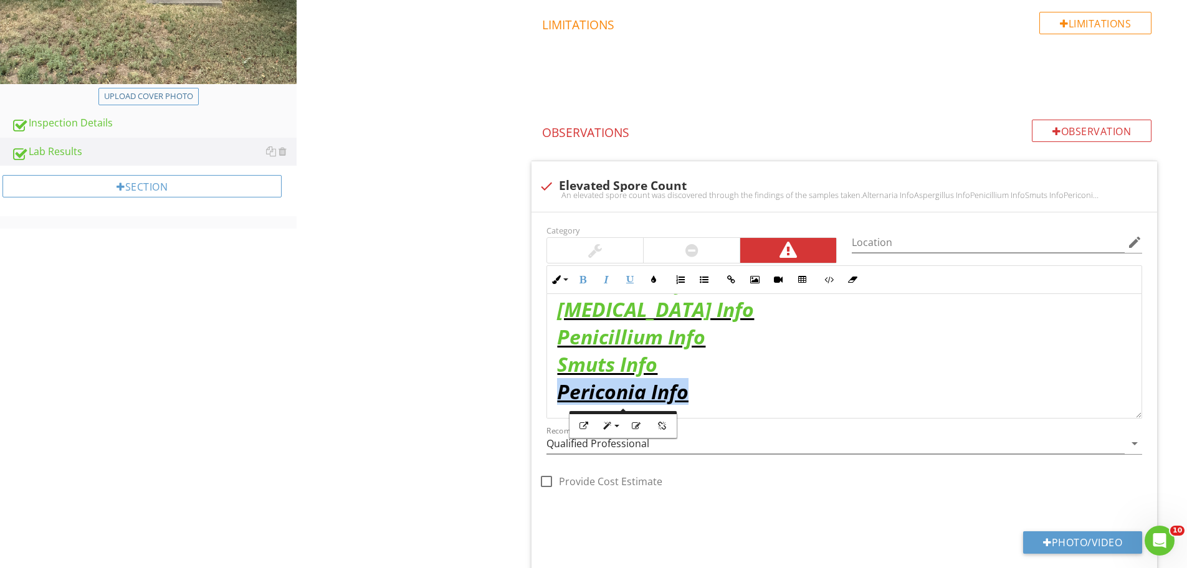
click at [723, 393] on p "​ Periconia Info ​​​​​​​​​​​​​​​" at bounding box center [844, 392] width 574 height 22
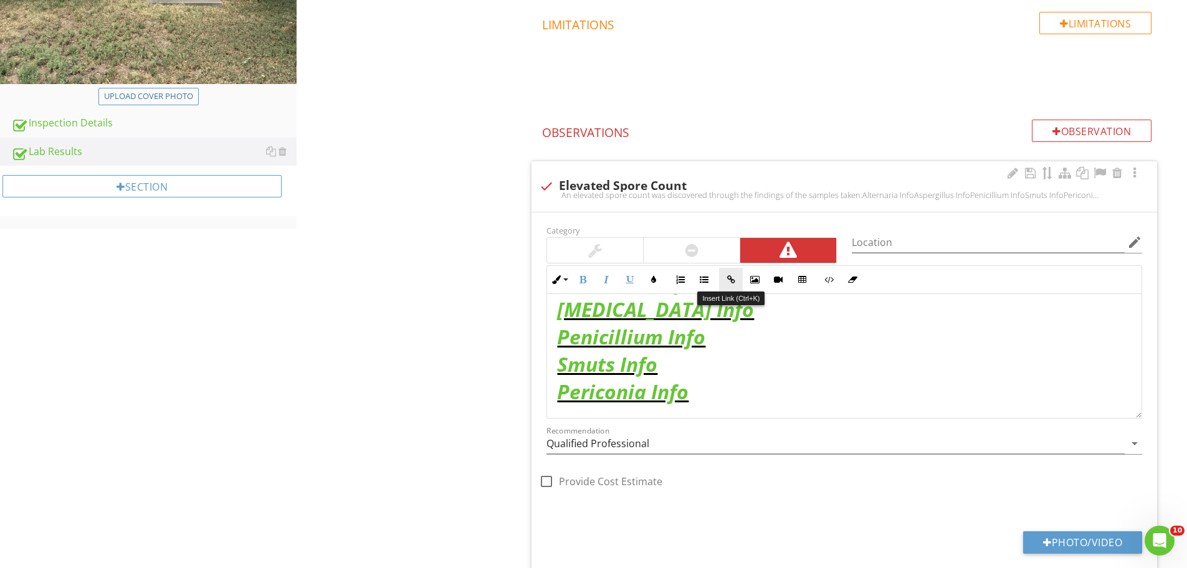
click at [723, 280] on button "Insert Link" at bounding box center [731, 280] width 24 height 24
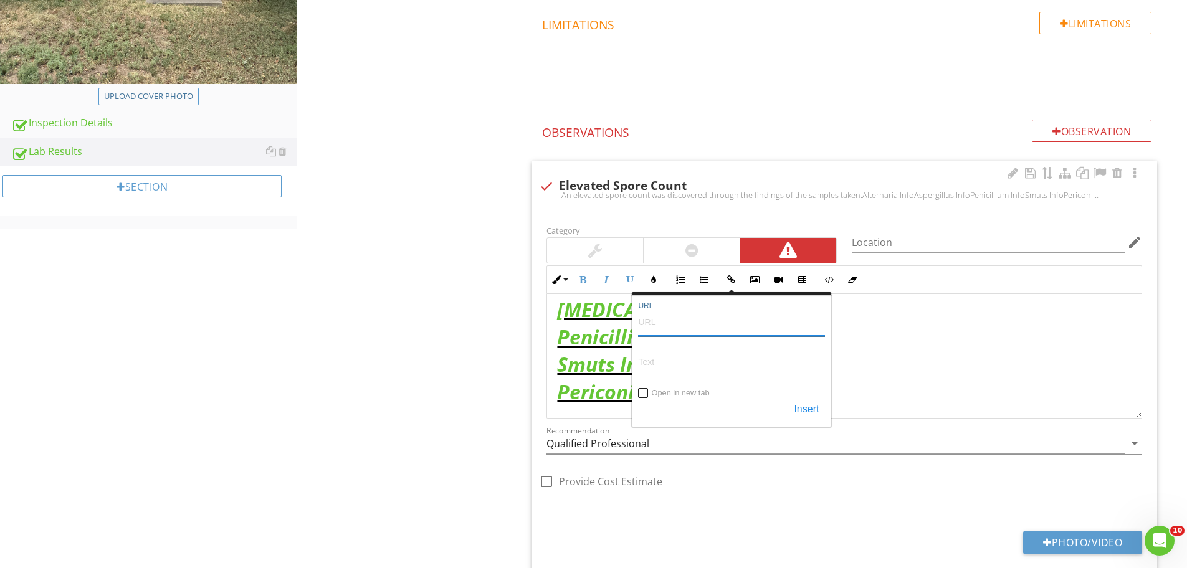
paste input "https://www.eurofinsus.com/environment-testing/built-environment/technical-supp…"
type input "https://www.eurofinsus.com/environment-testing/built-environment/technical-supp…"
click at [670, 369] on input "Text" at bounding box center [731, 362] width 187 height 30
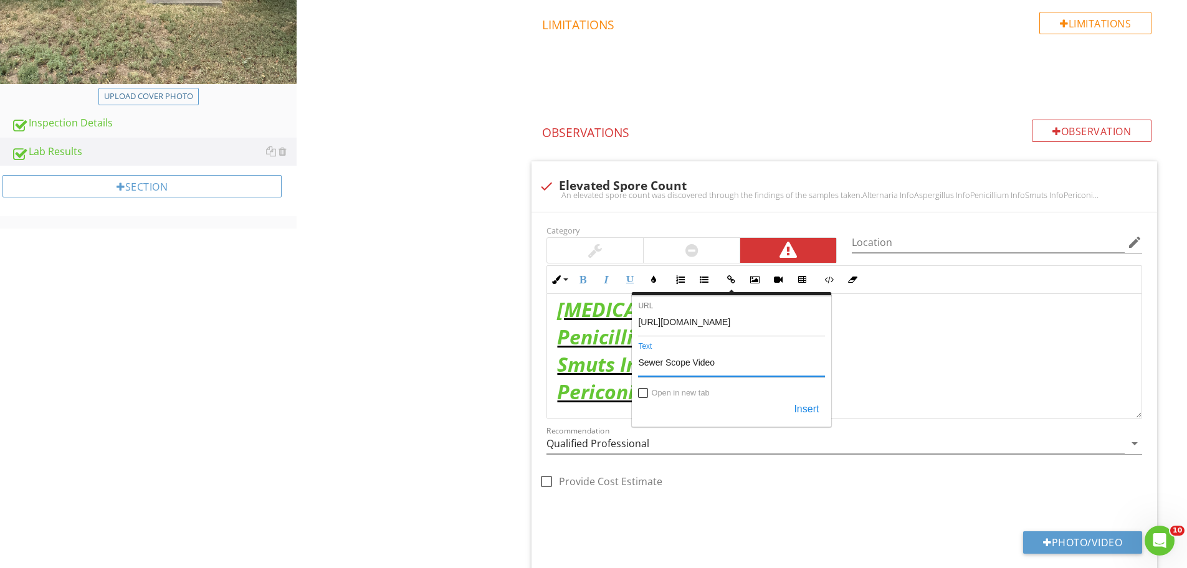
drag, startPoint x: 729, startPoint y: 361, endPoint x: 596, endPoint y: 360, distance: 133.3
click at [596, 360] on div "Inline Style XLarge Large Normal Small Light Small/Light Bold Italic Underline …" at bounding box center [843, 341] width 595 height 153
type input "Myxomycetes Info"
click at [815, 404] on button "Insert" at bounding box center [805, 410] width 37 height 22
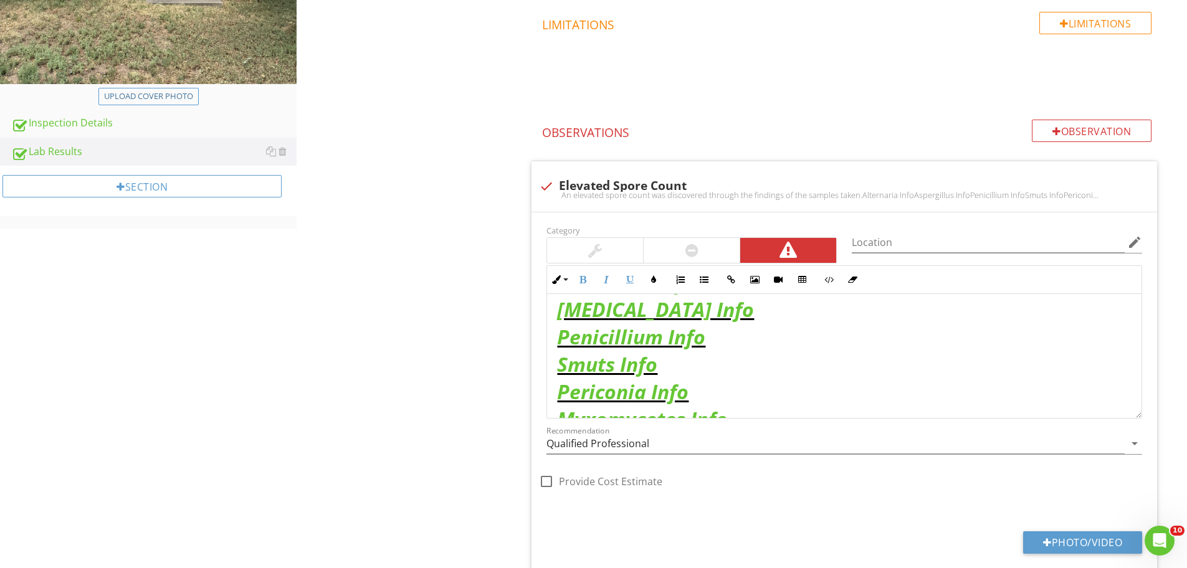
click at [794, 362] on p "​ Smuts Info" at bounding box center [844, 364] width 574 height 22
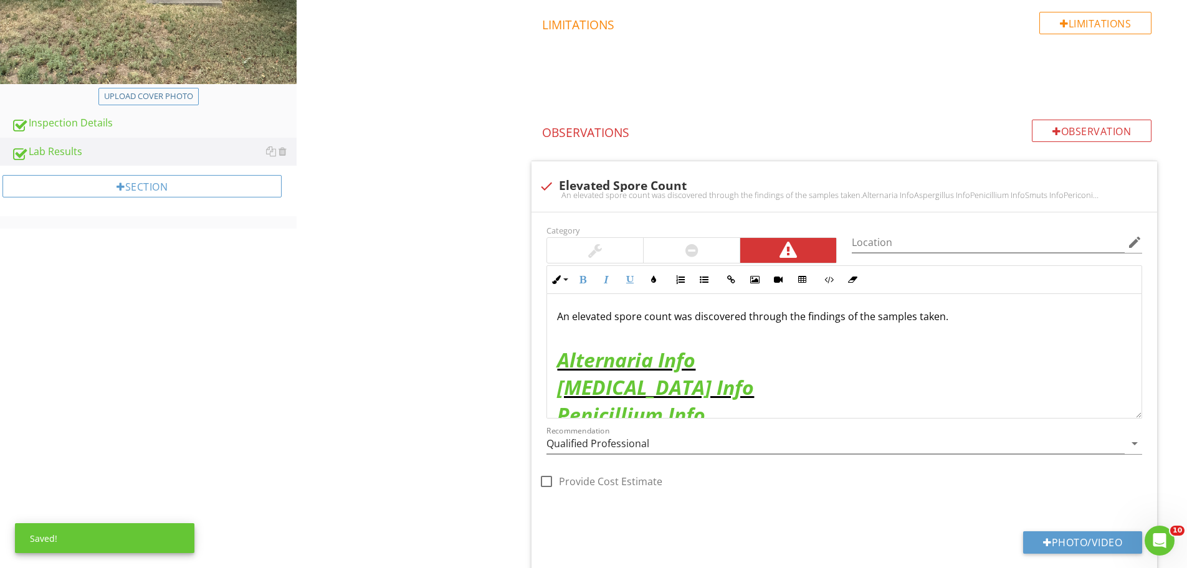
click at [962, 321] on p "An elevated spore count was discovered through the findings of the samples take…" at bounding box center [844, 316] width 574 height 15
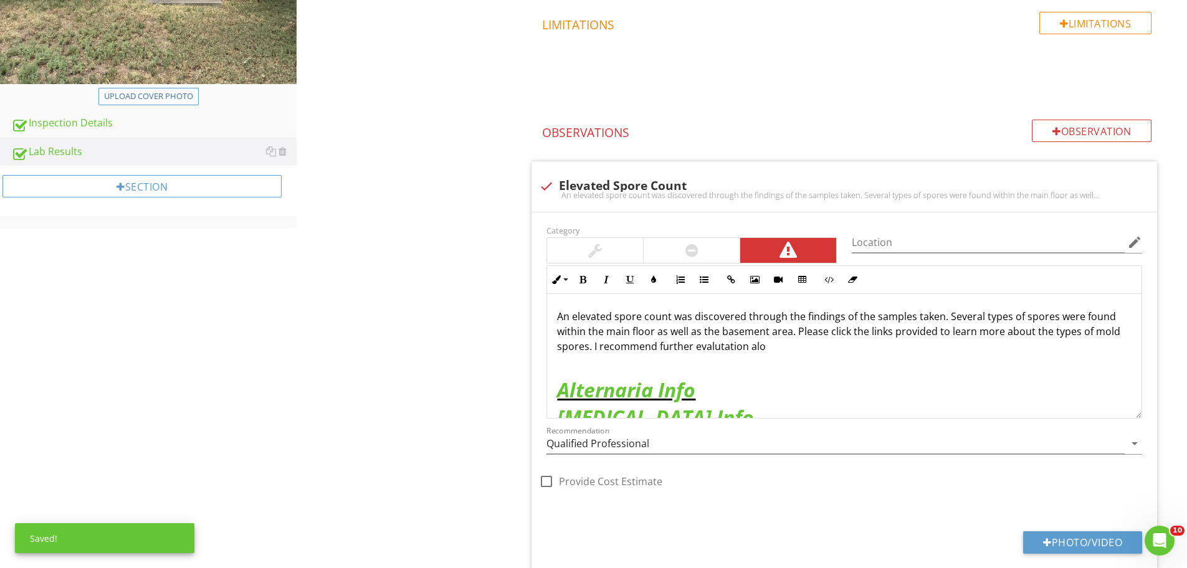
click at [726, 344] on p "An elevated spore count was discovered through the findings of the samples take…" at bounding box center [844, 331] width 574 height 45
click at [761, 344] on p "An elevated spore count was discovered through the findings of the samples take…" at bounding box center [844, 331] width 574 height 45
click at [935, 346] on p "An elevated spore count was discovered through the findings of the samples take…" at bounding box center [844, 331] width 574 height 45
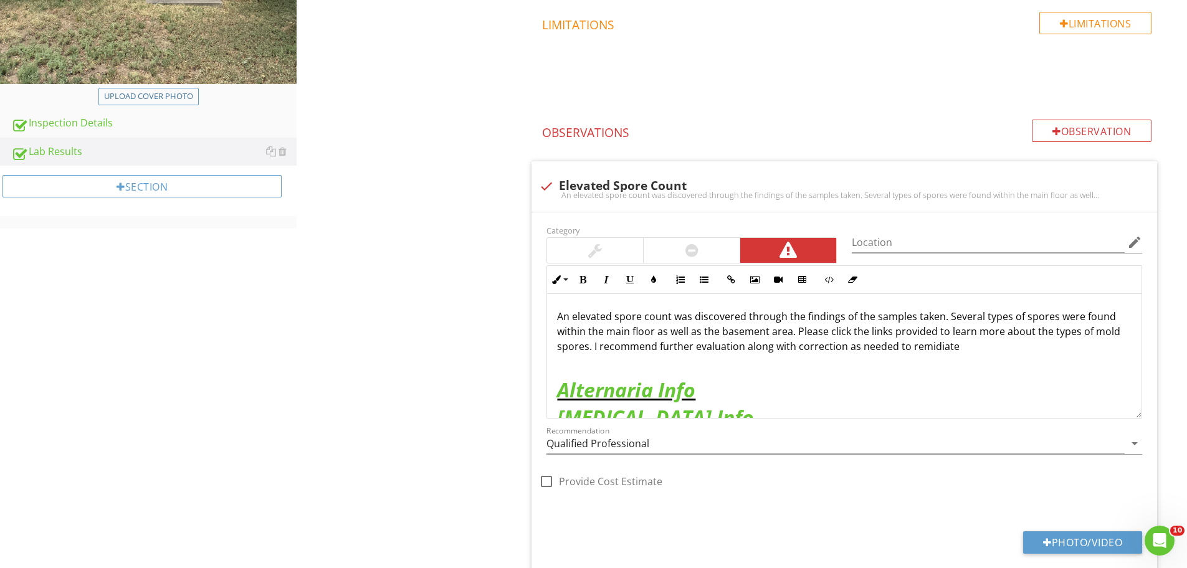
click at [929, 347] on p "An elevated spore count was discovered through the findings of the samples take…" at bounding box center [844, 331] width 574 height 45
click at [972, 348] on p "An elevated spore count was discovered through the findings of the samples take…" at bounding box center [844, 331] width 574 height 45
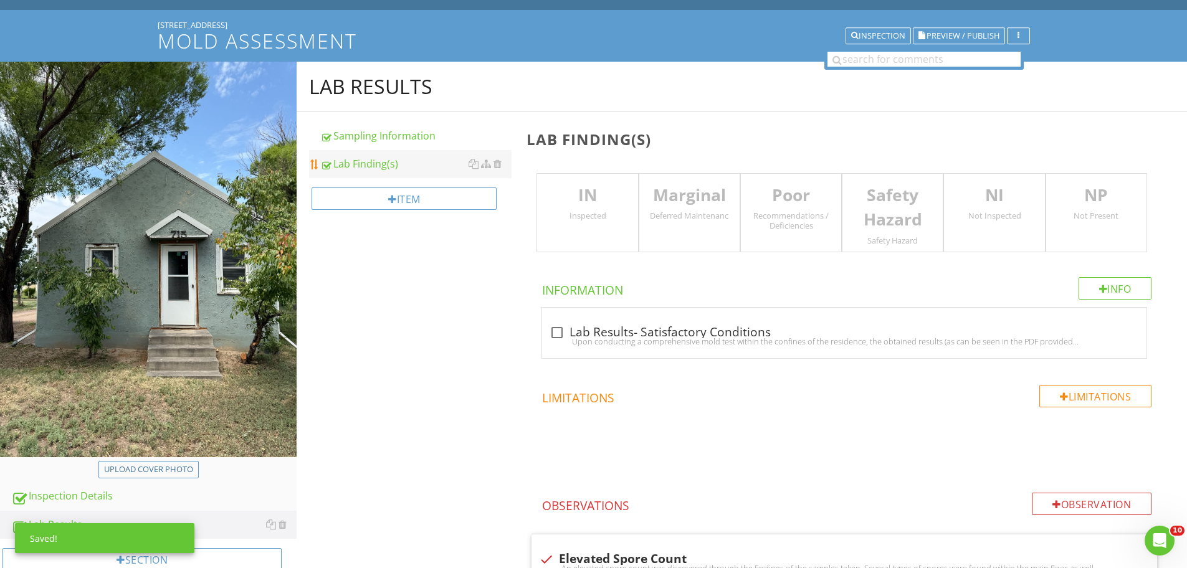
scroll to position [62, 0]
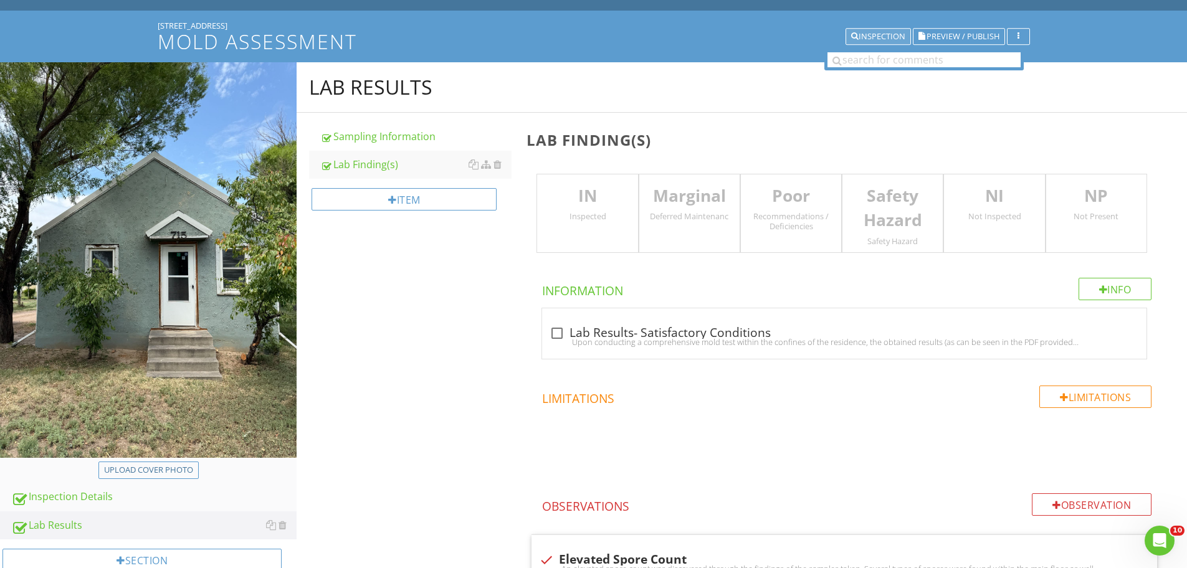
click at [859, 33] on div "Inspection" at bounding box center [878, 36] width 54 height 9
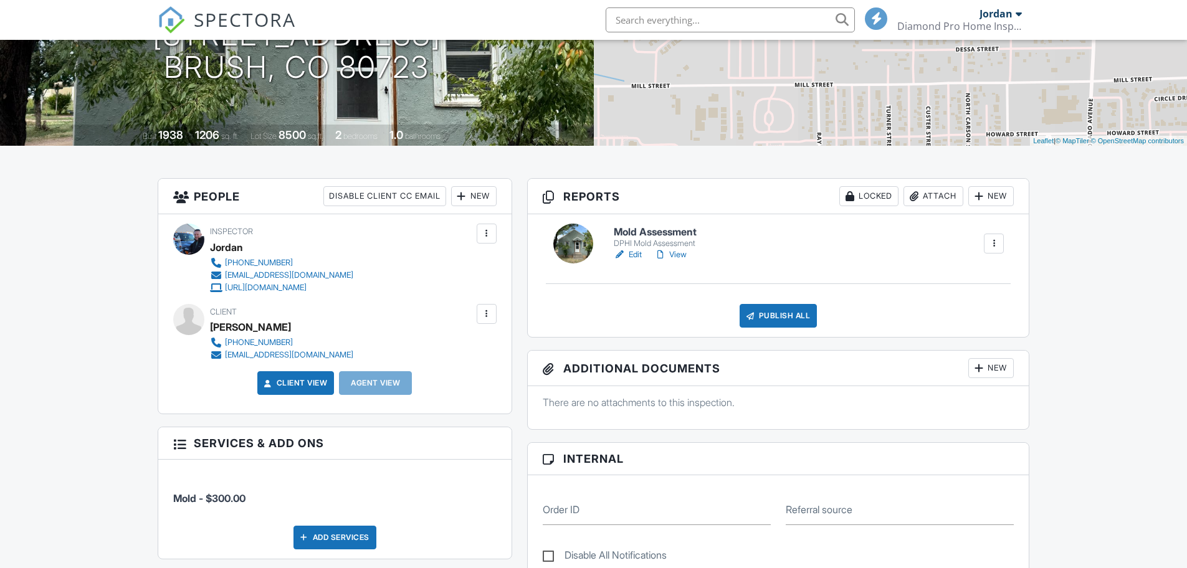
click at [941, 201] on div "Attach" at bounding box center [933, 196] width 60 height 20
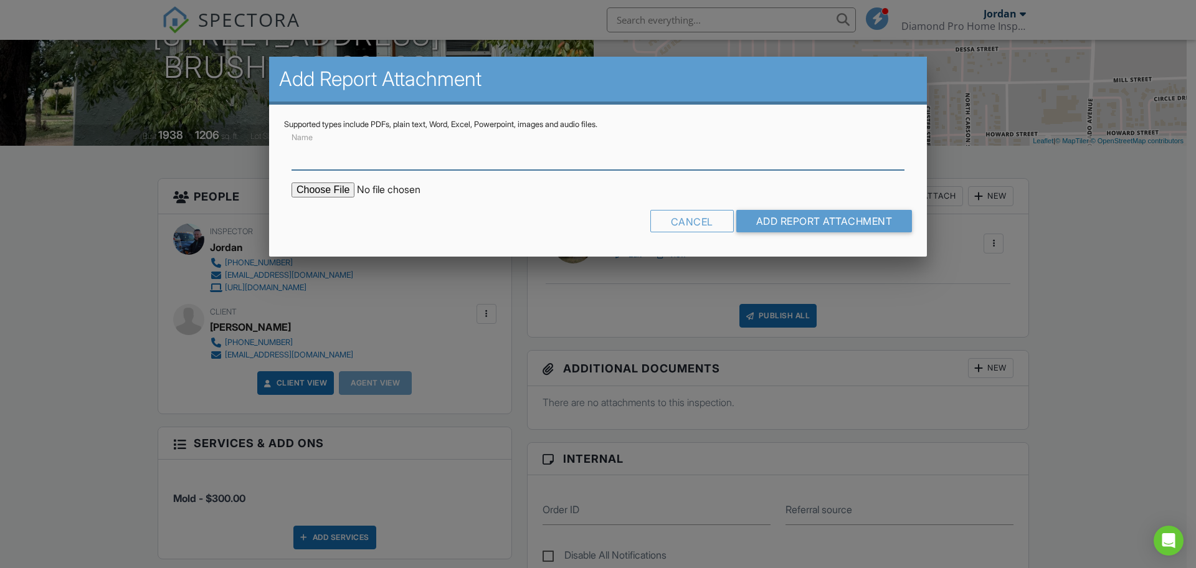
click at [435, 166] on input "Name" at bounding box center [598, 155] width 613 height 31
type input "Mold Report"
click at [332, 196] on input "file" at bounding box center [398, 190] width 212 height 15
type input "C:\fakepath\ACFrOgBjiZ9qTYxHxiiM_BnGHNHy0qUX91DtW50T1EzyO38ucd66qicAfG-XFUCUHLC…"
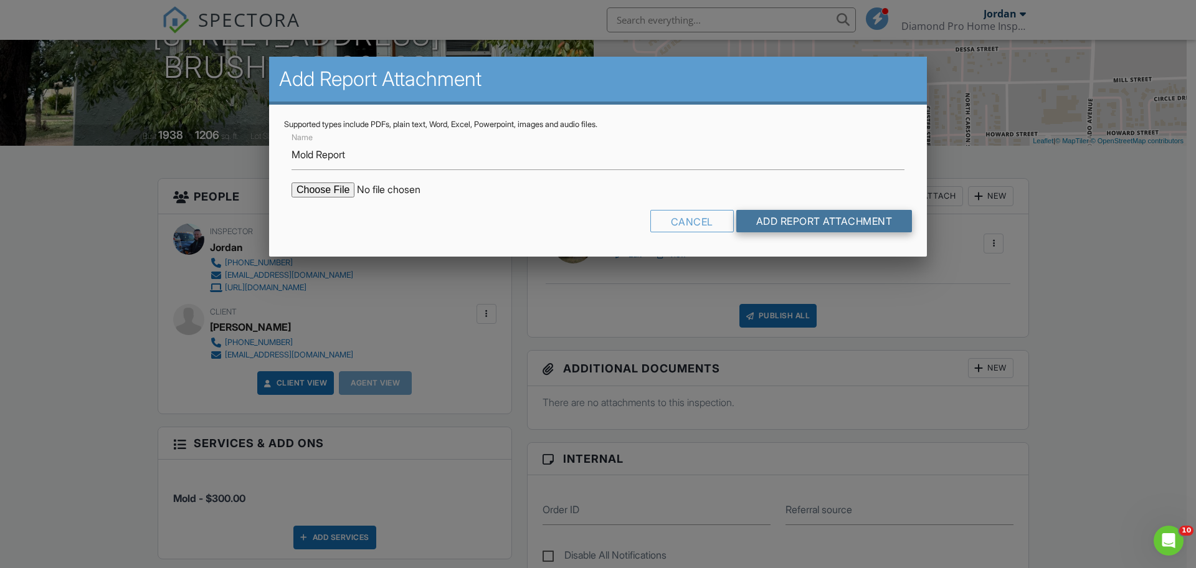
click at [792, 225] on input "Add Report Attachment" at bounding box center [824, 221] width 176 height 22
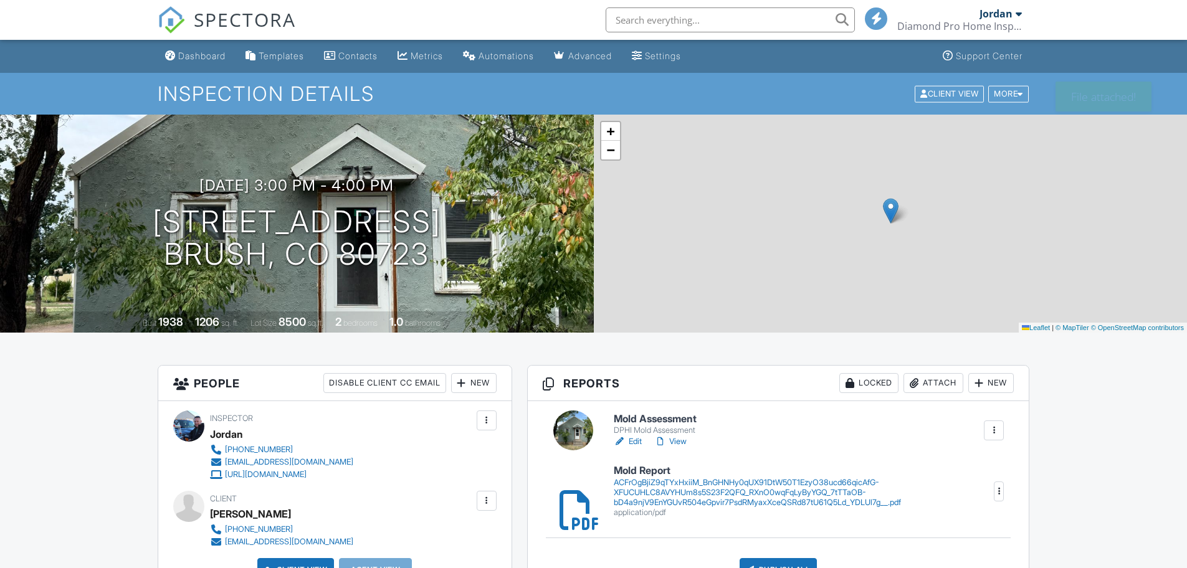
click at [629, 439] on link "Edit" at bounding box center [628, 441] width 28 height 12
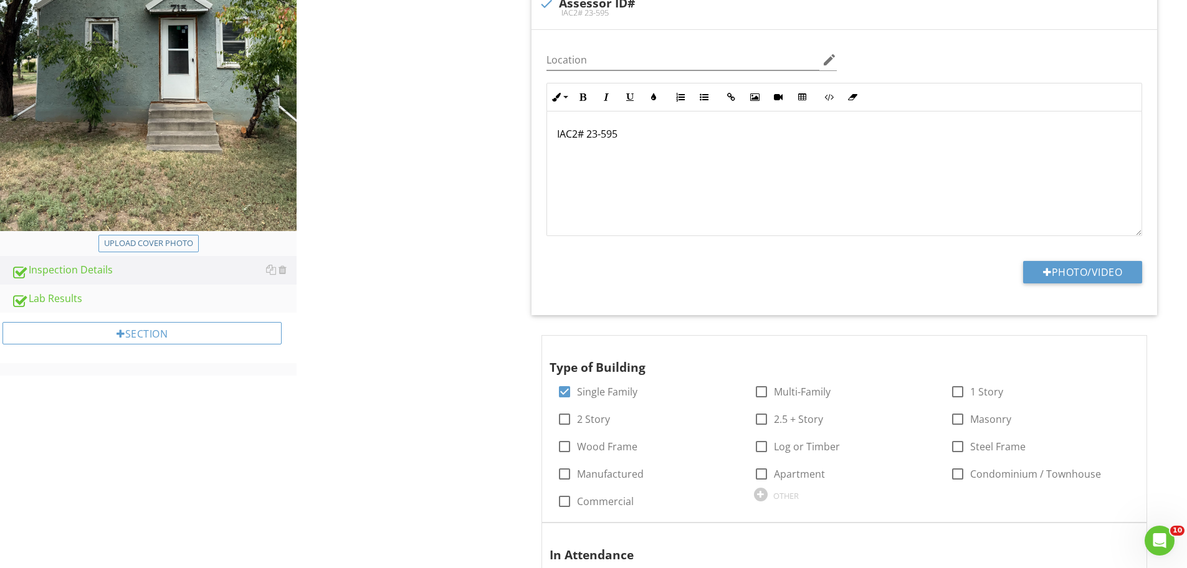
scroll to position [187, 0]
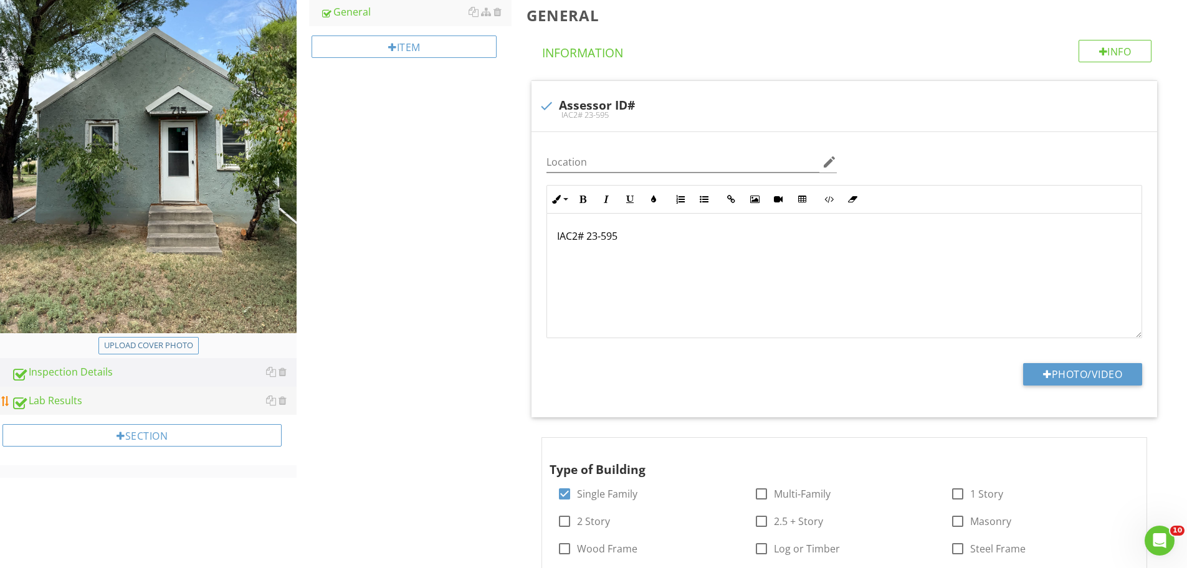
click at [82, 404] on div "Lab Results" at bounding box center [153, 401] width 285 height 16
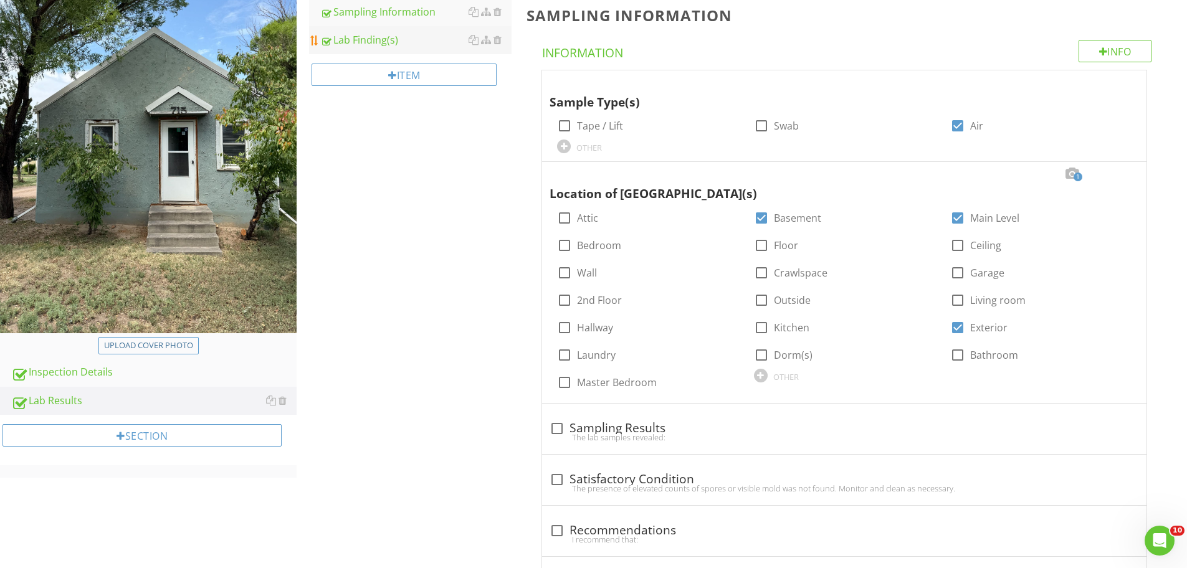
click at [347, 39] on div "Lab Finding(s)" at bounding box center [415, 39] width 191 height 15
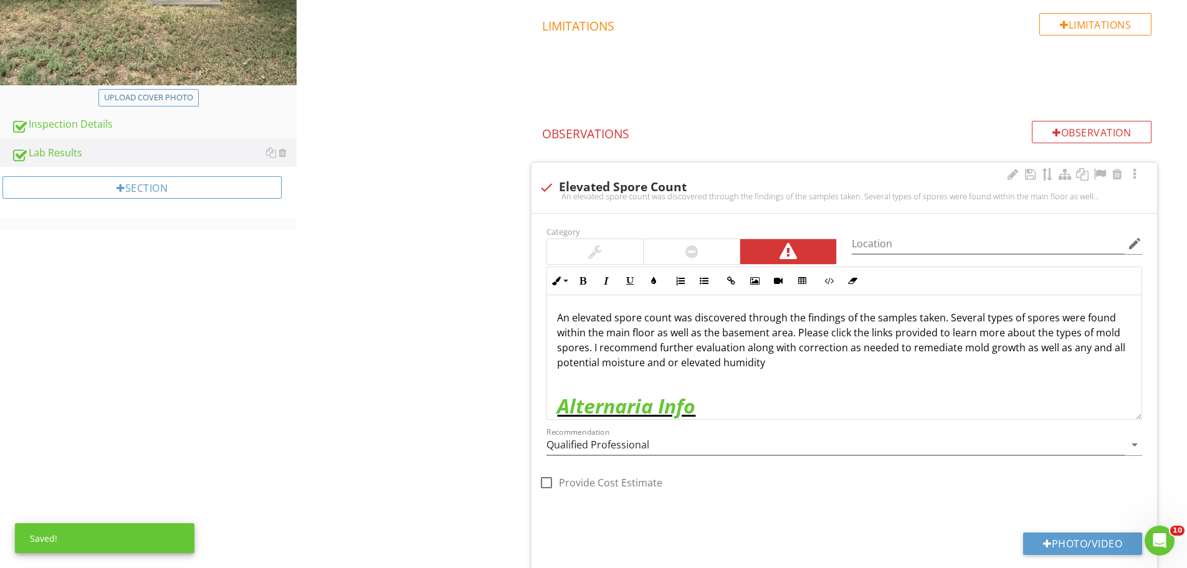
scroll to position [436, 0]
click at [796, 364] on p "An elevated spore count was discovered through the findings of the samples take…" at bounding box center [844, 339] width 574 height 60
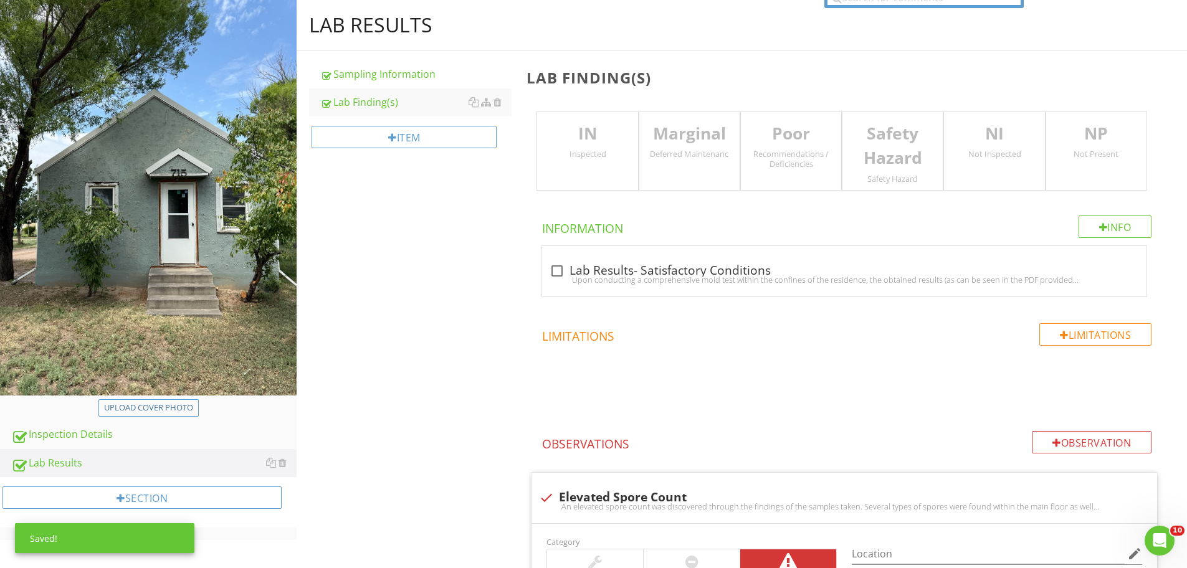
scroll to position [0, 0]
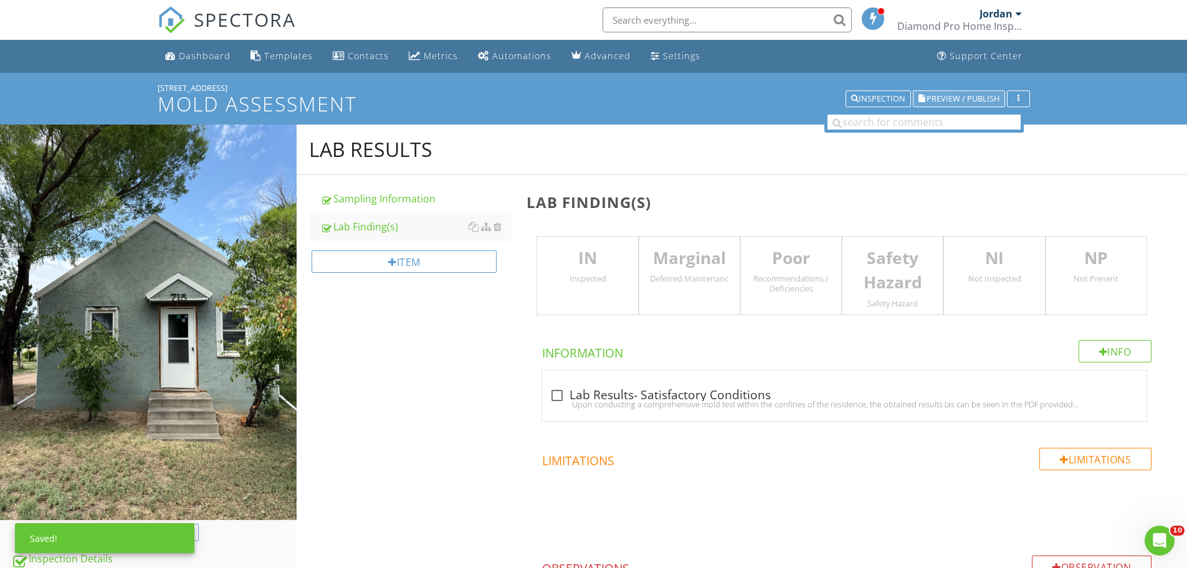
click at [944, 95] on span "Preview / Publish" at bounding box center [962, 99] width 73 height 8
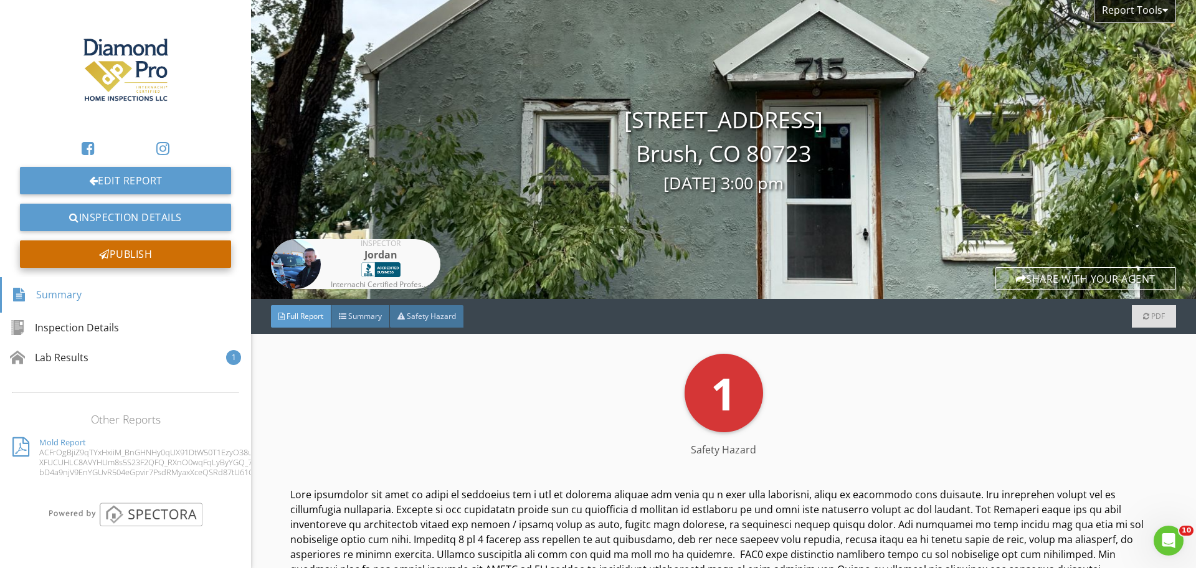
click at [143, 258] on div "Publish" at bounding box center [125, 253] width 211 height 27
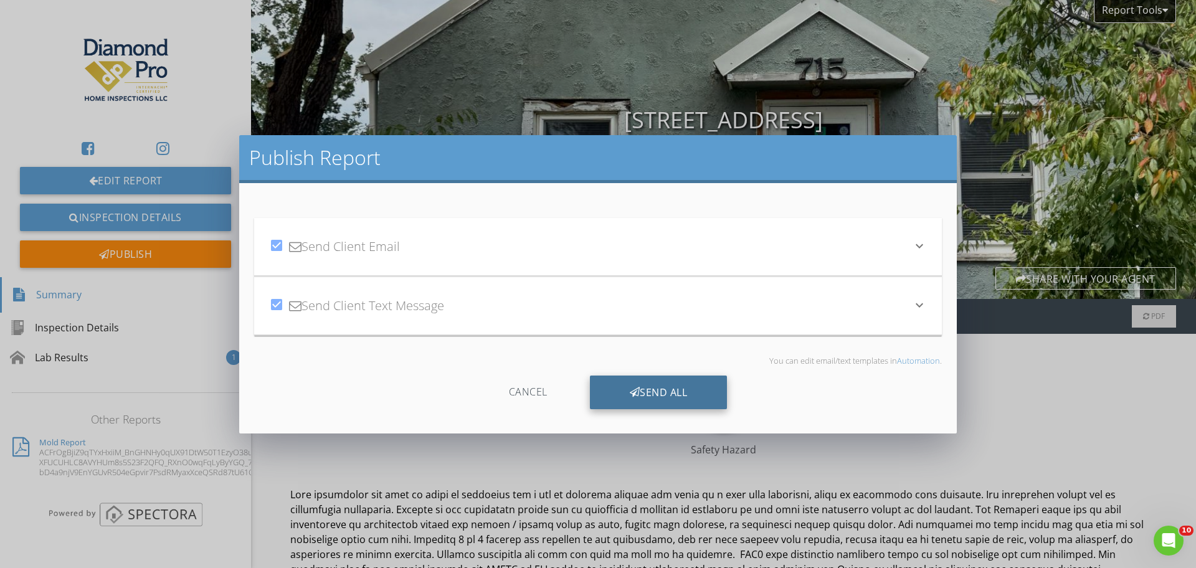
click at [667, 390] on div "Send All" at bounding box center [659, 393] width 138 height 34
